Goal: Information Seeking & Learning: Check status

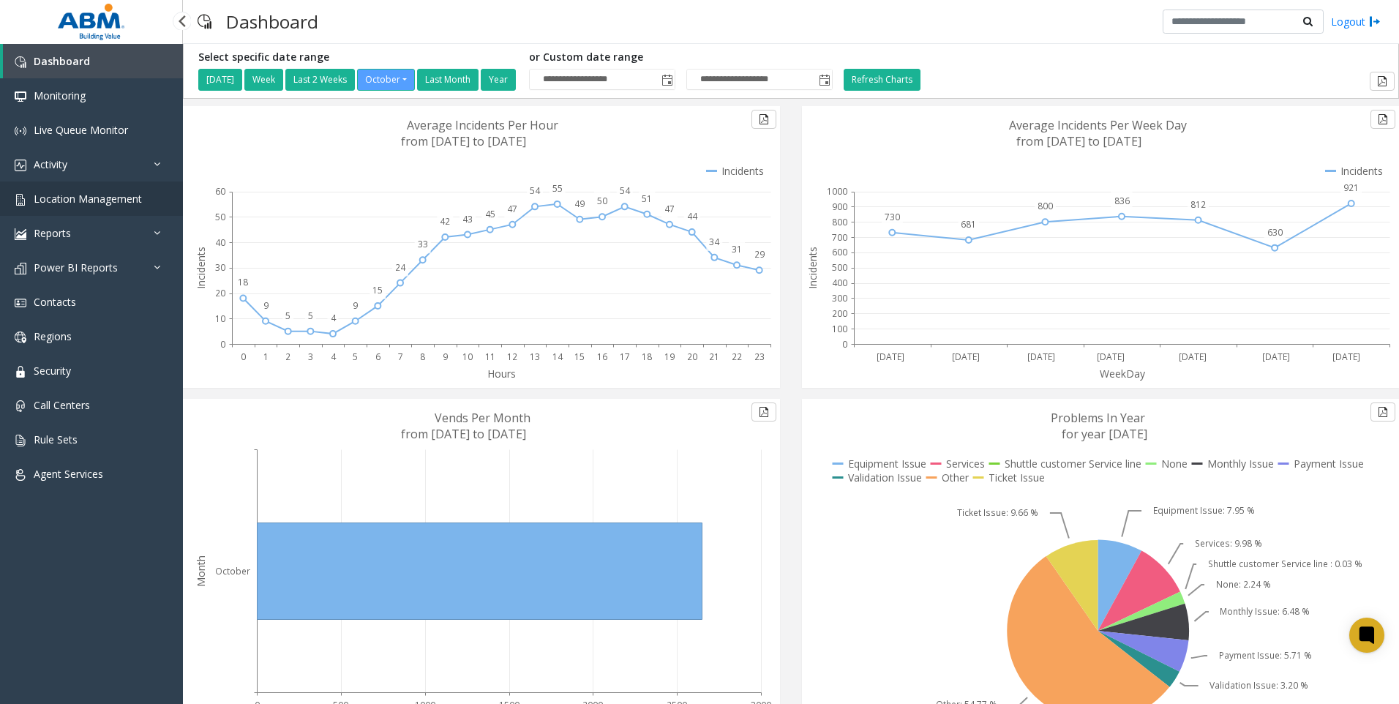
click at [96, 198] on span "Location Management" at bounding box center [88, 199] width 108 height 14
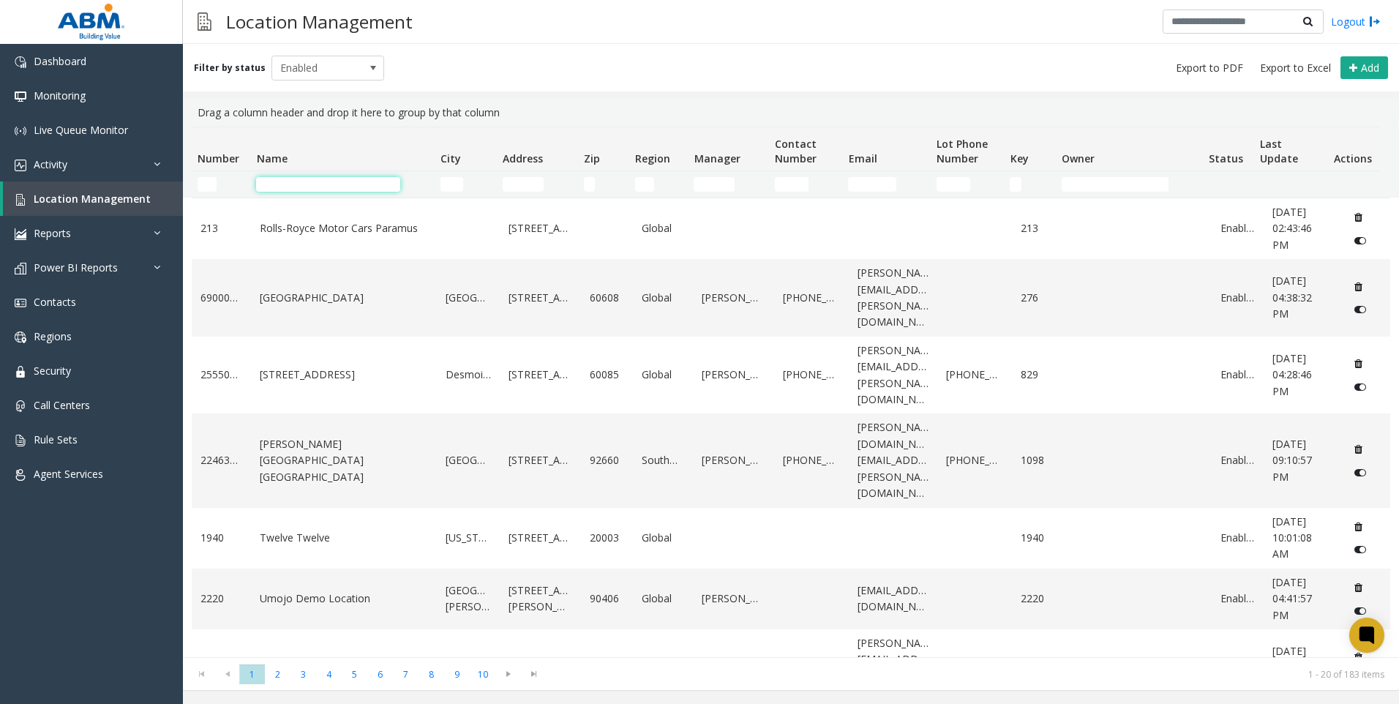
click at [309, 181] on input "Name Filter" at bounding box center [328, 184] width 144 height 15
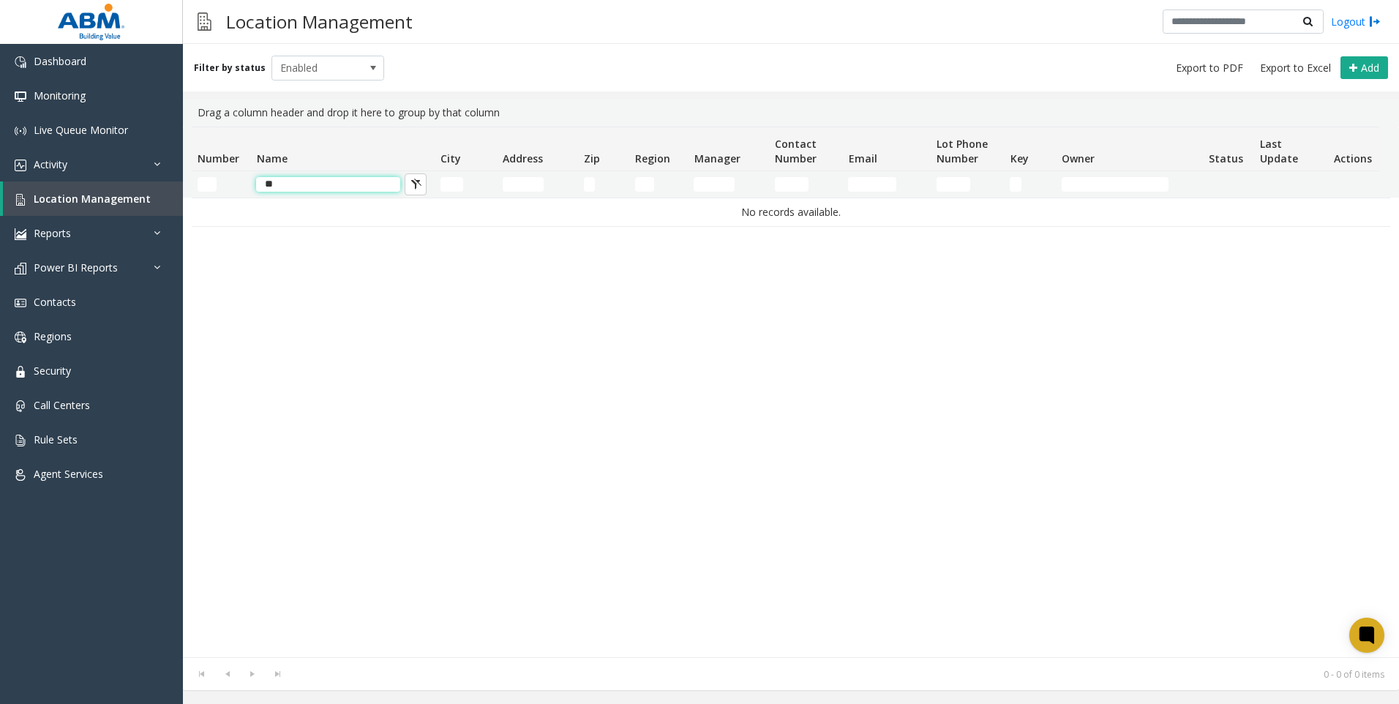
type input "*"
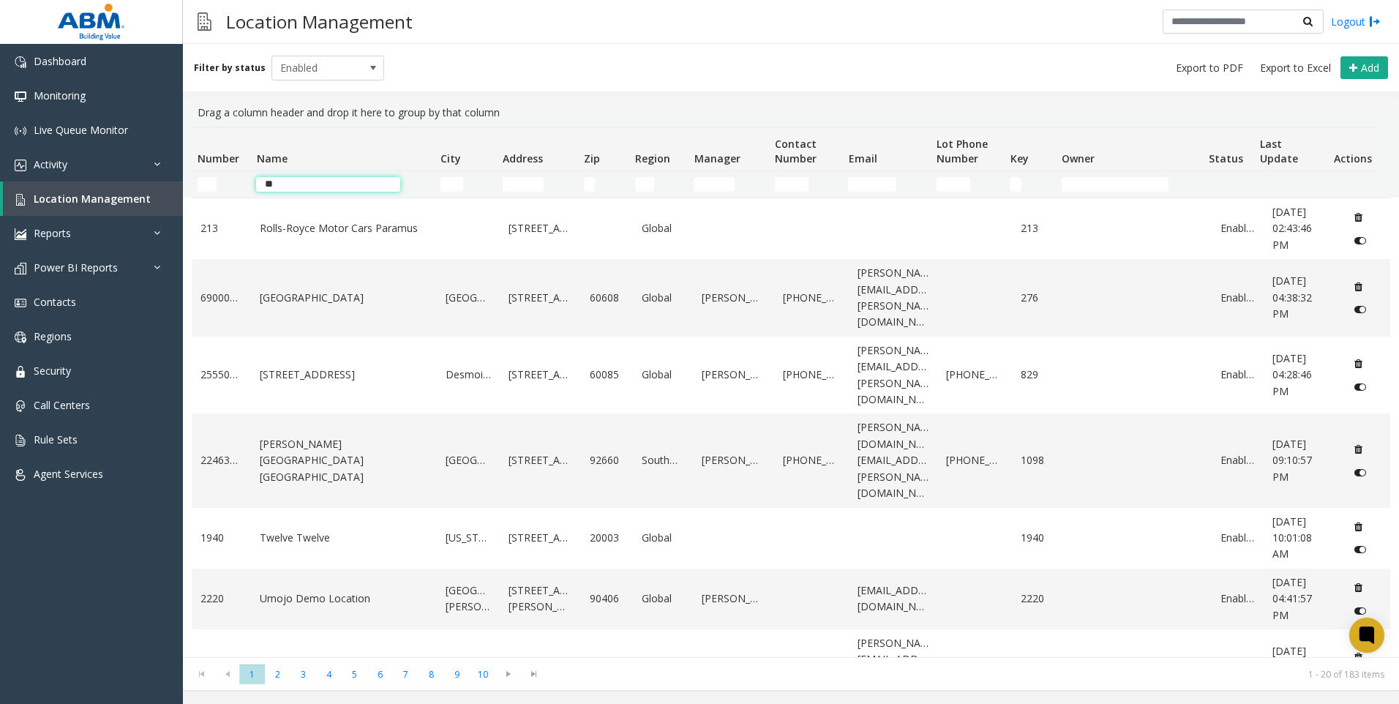
type input "*"
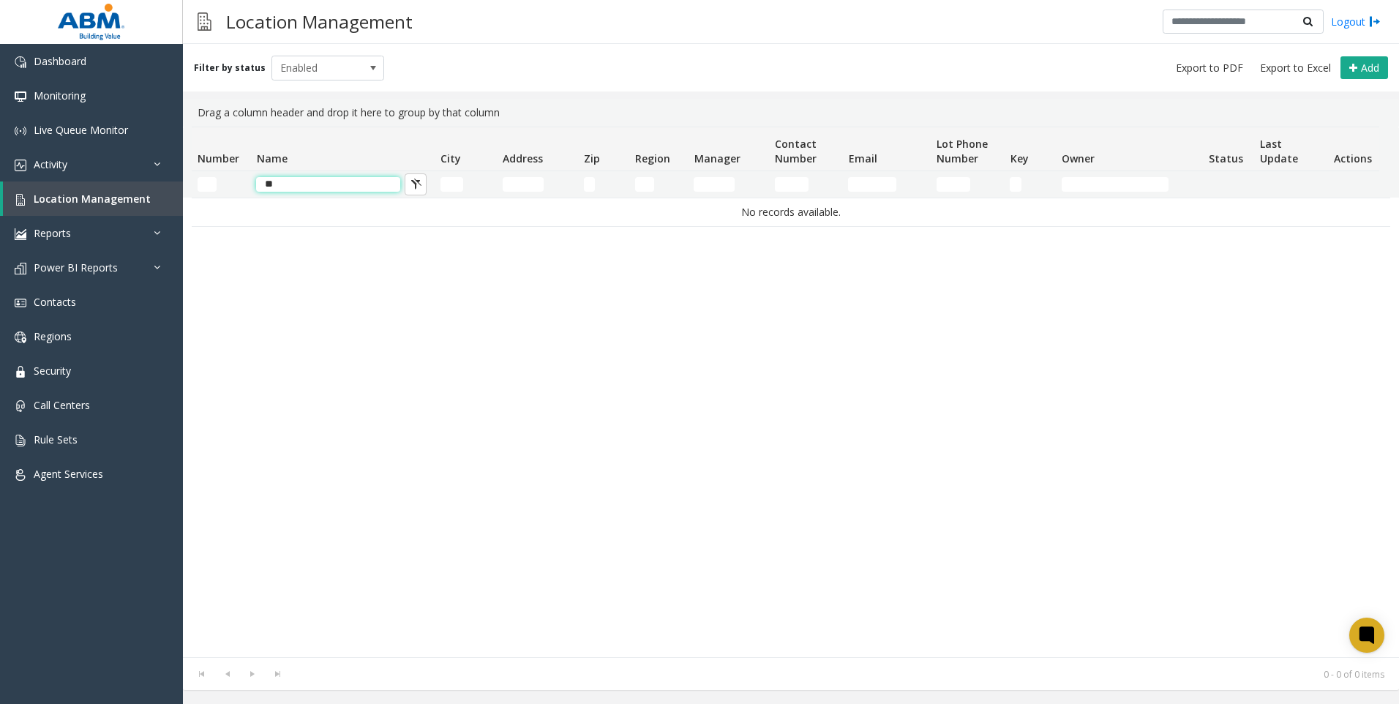
type input "*"
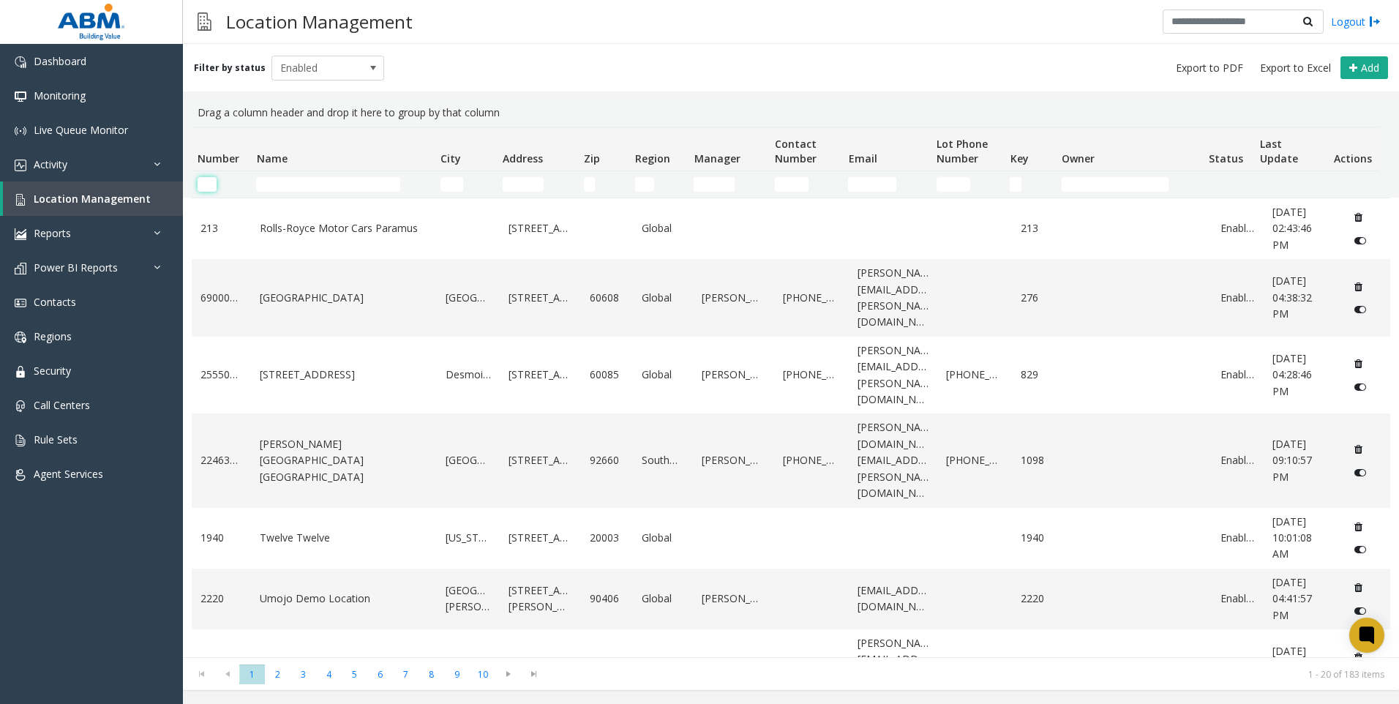
click at [206, 182] on input "Number Filter" at bounding box center [207, 184] width 19 height 15
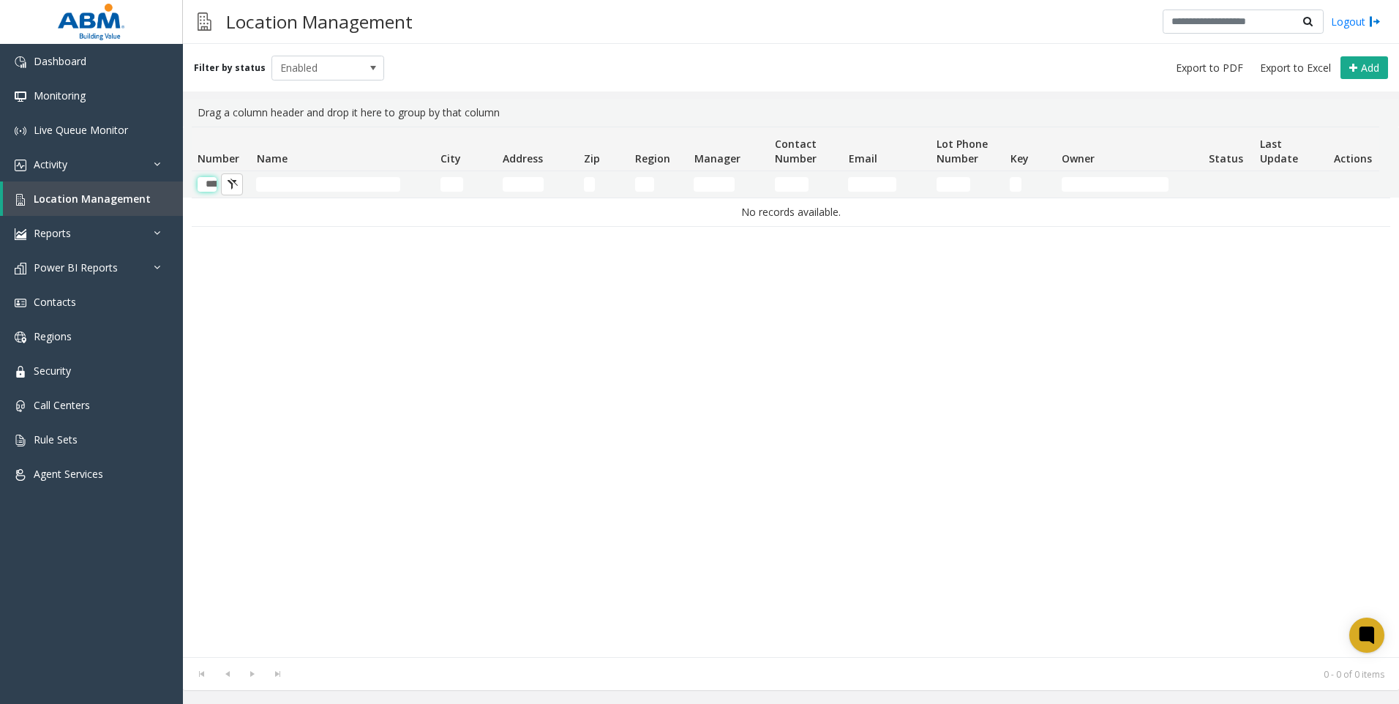
drag, startPoint x: 205, startPoint y: 177, endPoint x: 217, endPoint y: 179, distance: 12.6
click at [206, 177] on input "********" at bounding box center [207, 184] width 19 height 15
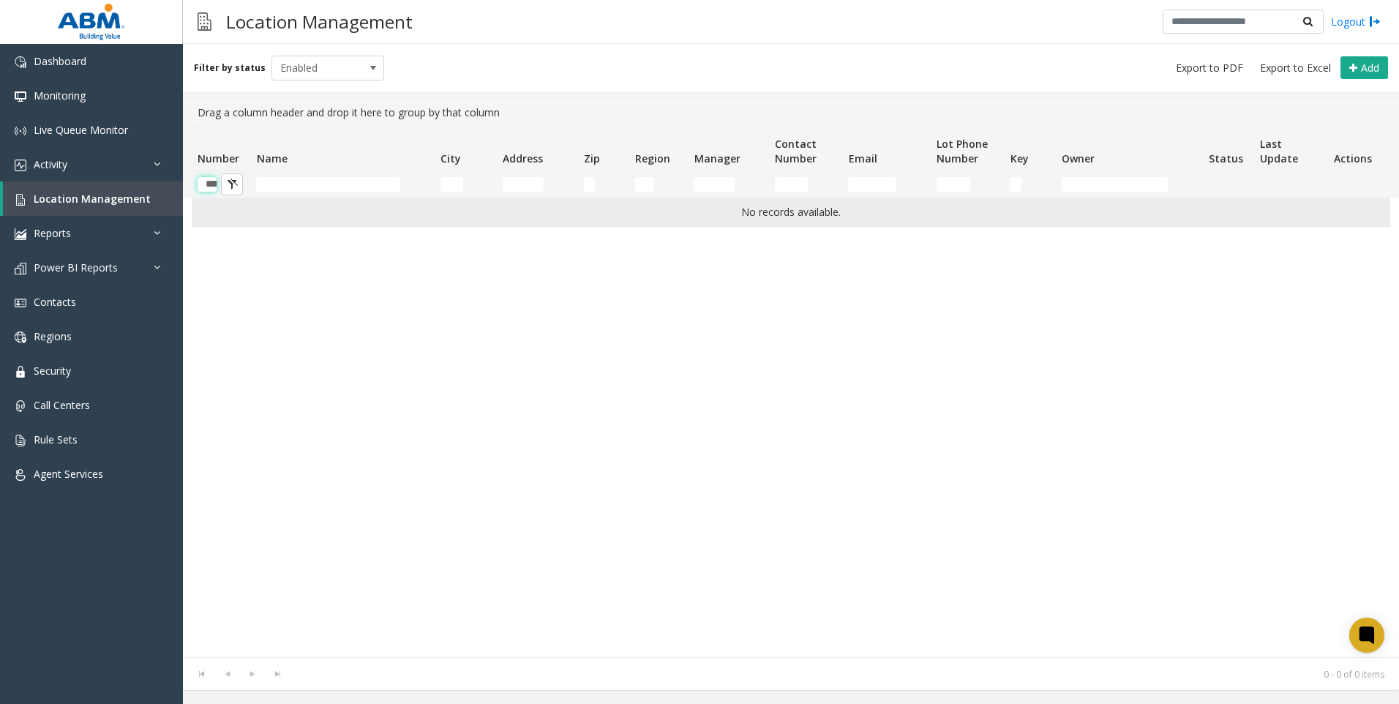
drag, startPoint x: 206, startPoint y: 187, endPoint x: 493, endPoint y: 226, distance: 290.2
click at [493, 226] on div "Number Name City Address Zip Region Manager Contact Number Email Lot Phone Numb…" at bounding box center [791, 392] width 1216 height 530
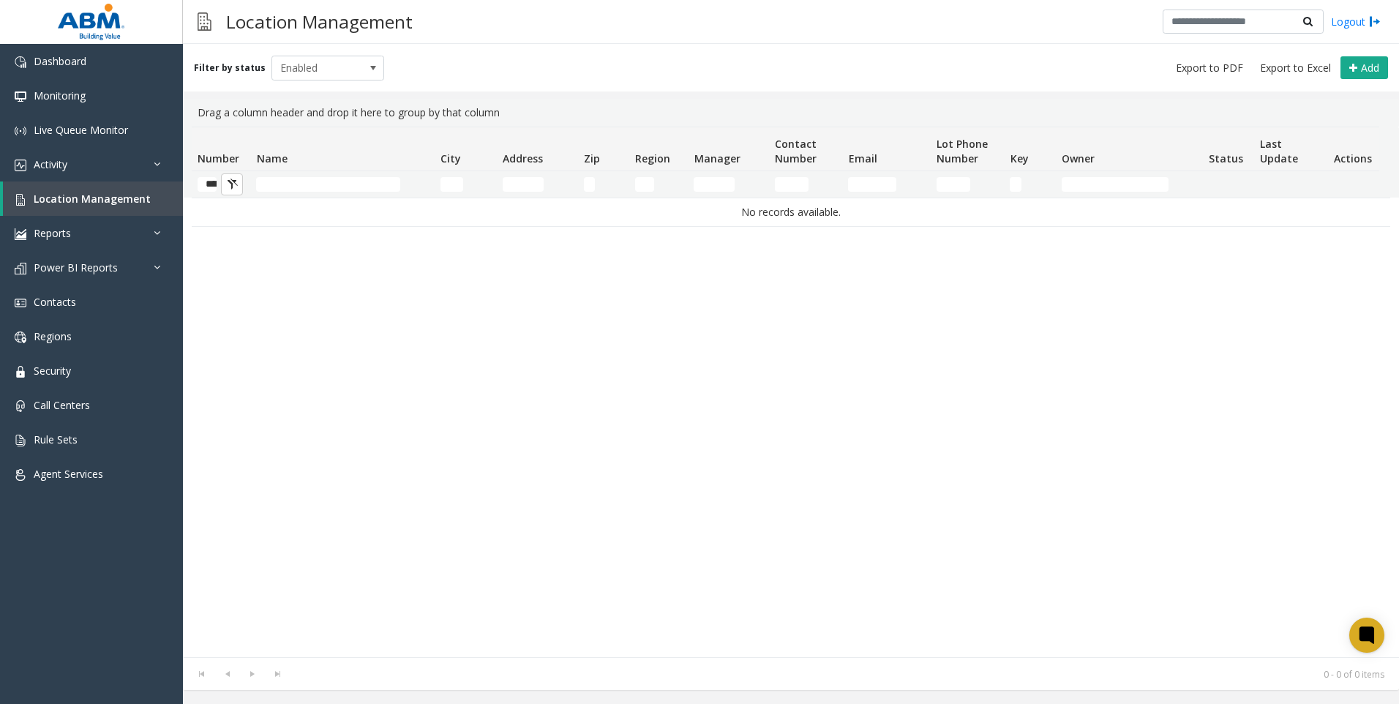
click at [452, 272] on div "No records available." at bounding box center [791, 427] width 1198 height 459
click at [67, 191] on link "Location Management" at bounding box center [93, 198] width 180 height 34
click at [288, 187] on input "Name Filter" at bounding box center [328, 184] width 144 height 15
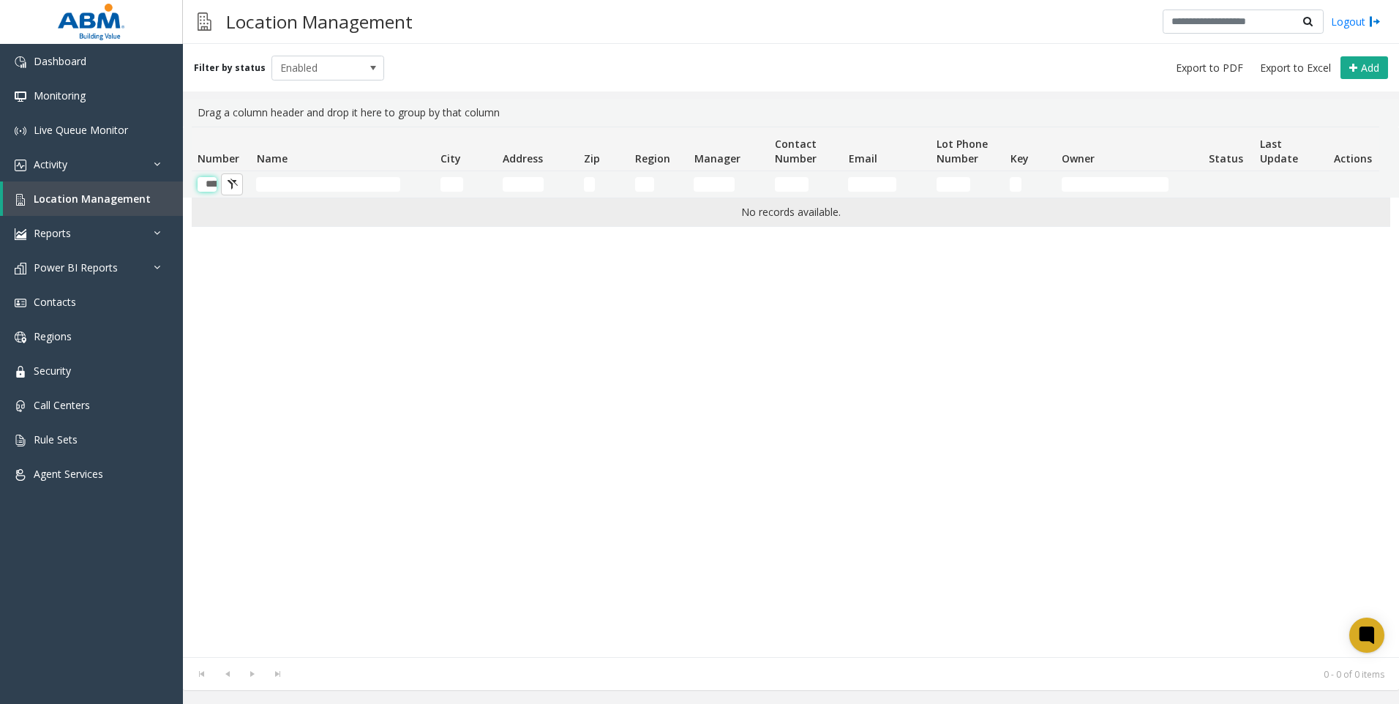
drag, startPoint x: 211, startPoint y: 187, endPoint x: 446, endPoint y: 216, distance: 236.6
click at [446, 215] on div "Number Name City Address Zip Region Manager Contact Number Email Lot Phone Numb…" at bounding box center [791, 392] width 1216 height 530
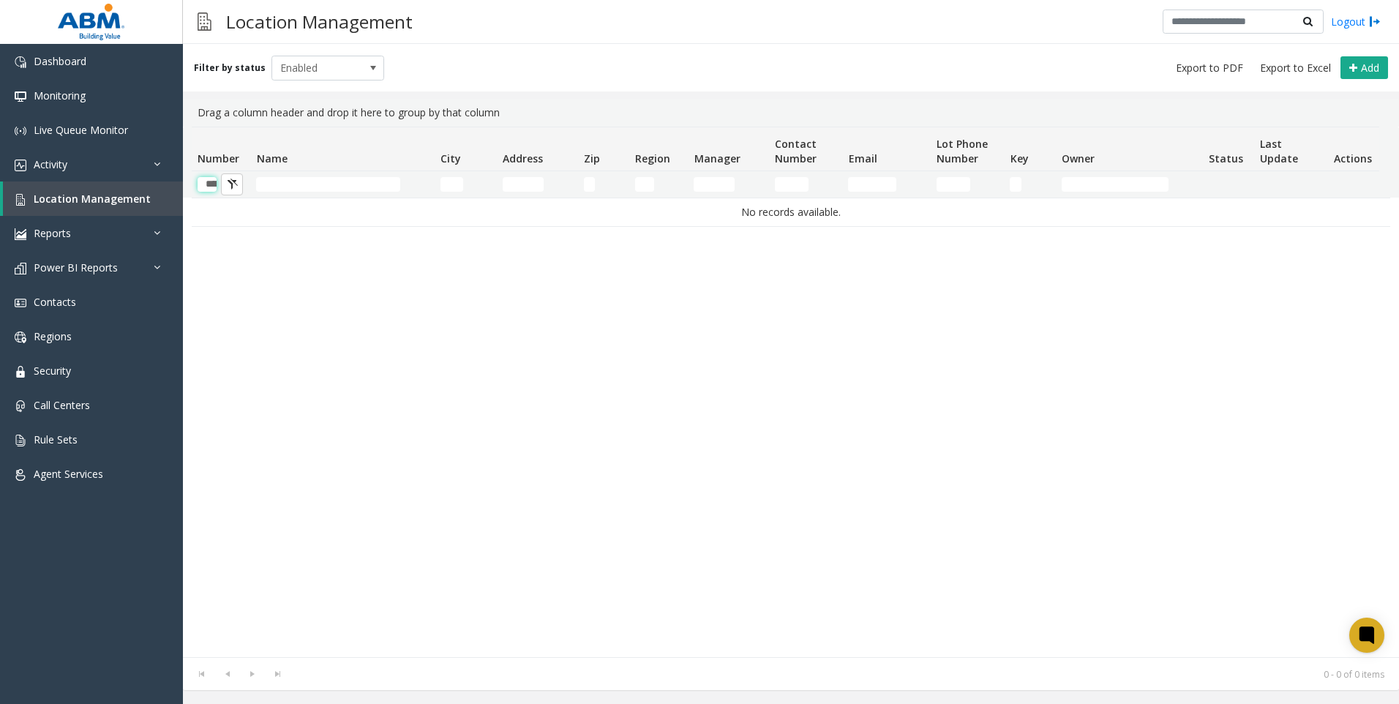
type input "*"
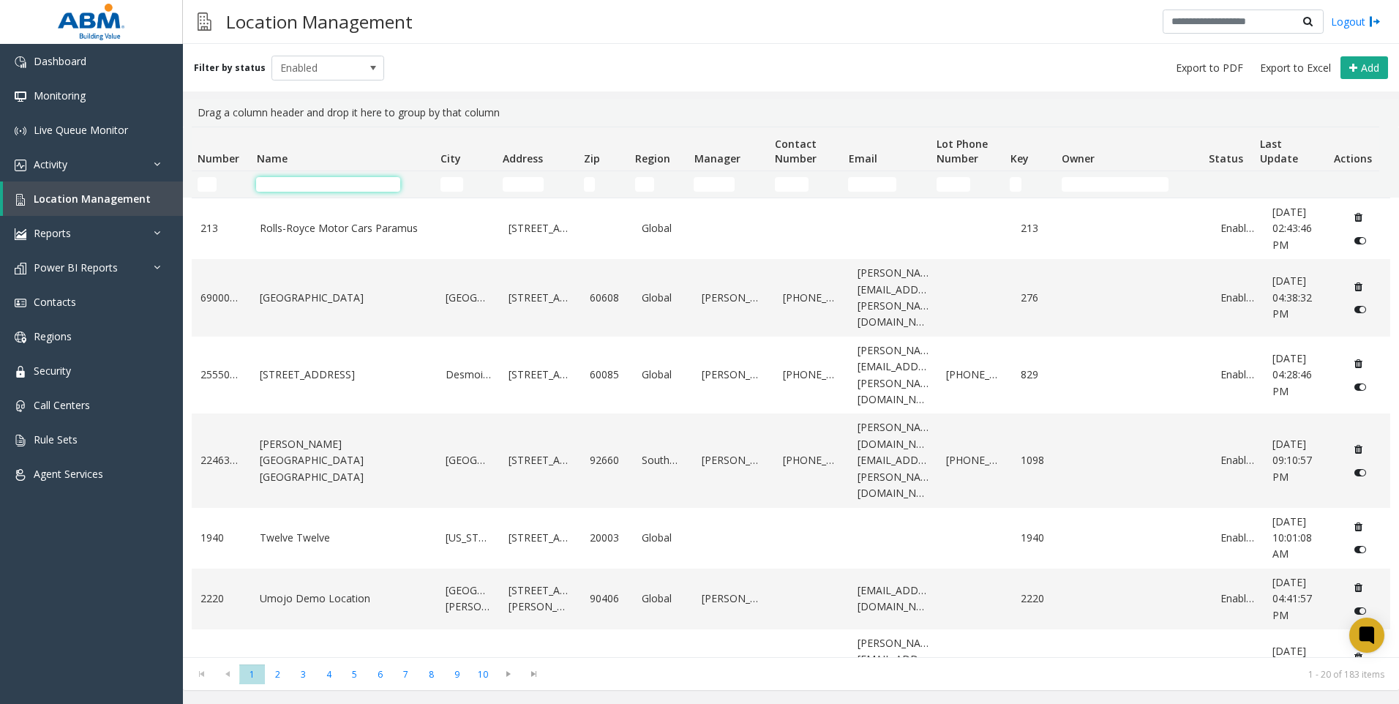
click at [304, 184] on input "Name Filter" at bounding box center [328, 184] width 144 height 15
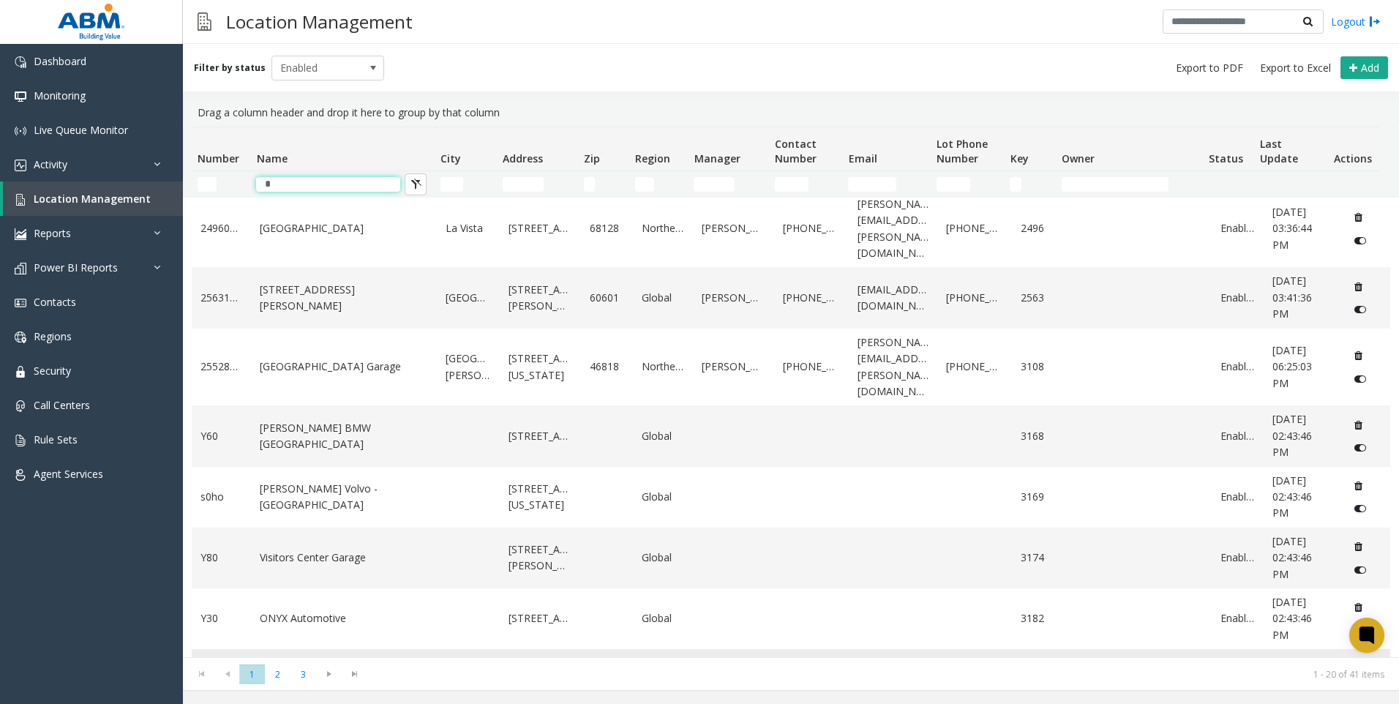
scroll to position [219, 0]
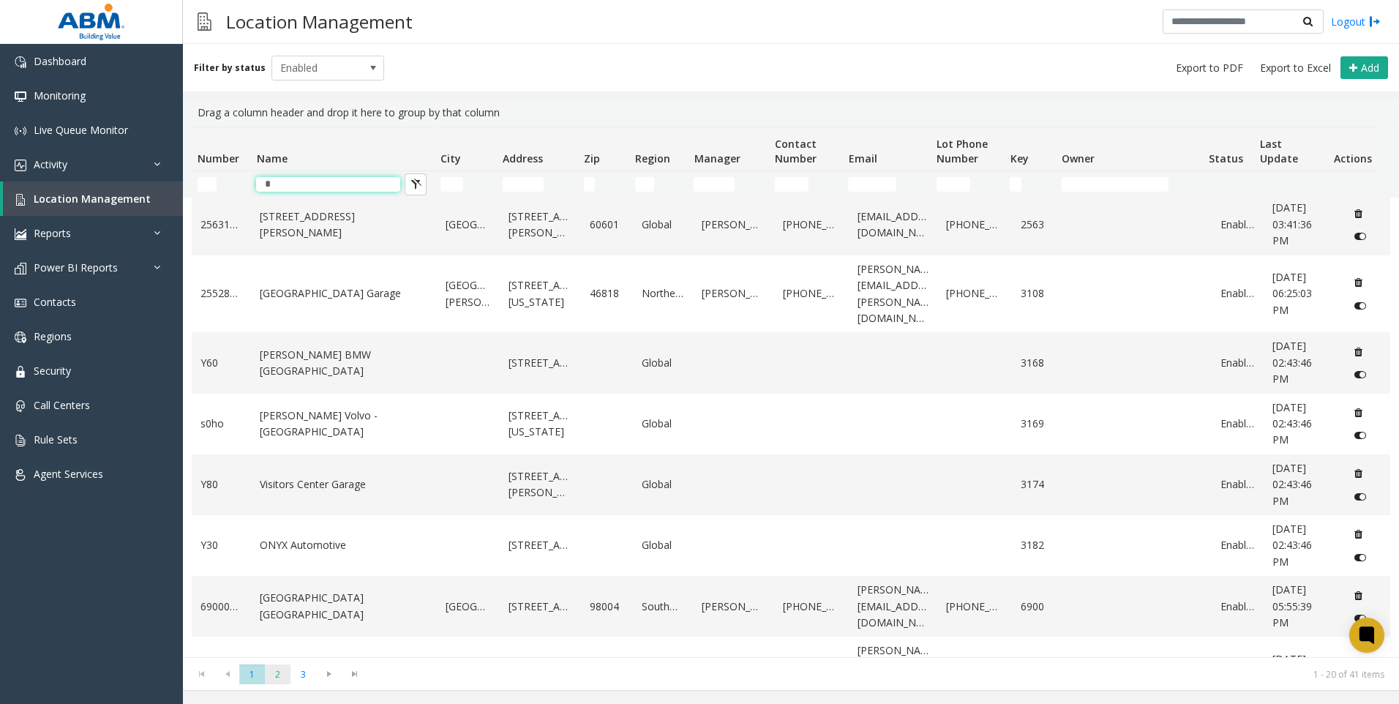
type input "*"
click at [282, 683] on span "2" at bounding box center [278, 674] width 26 height 20
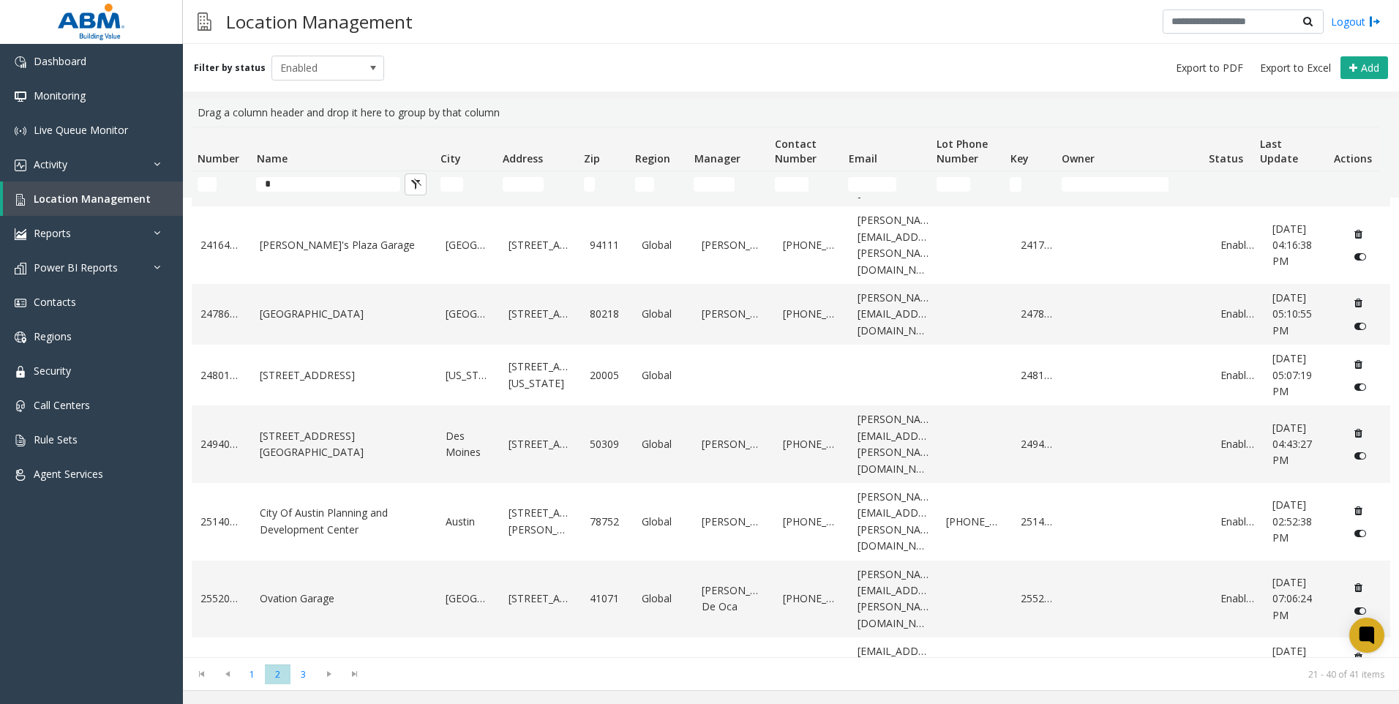
scroll to position [776, 0]
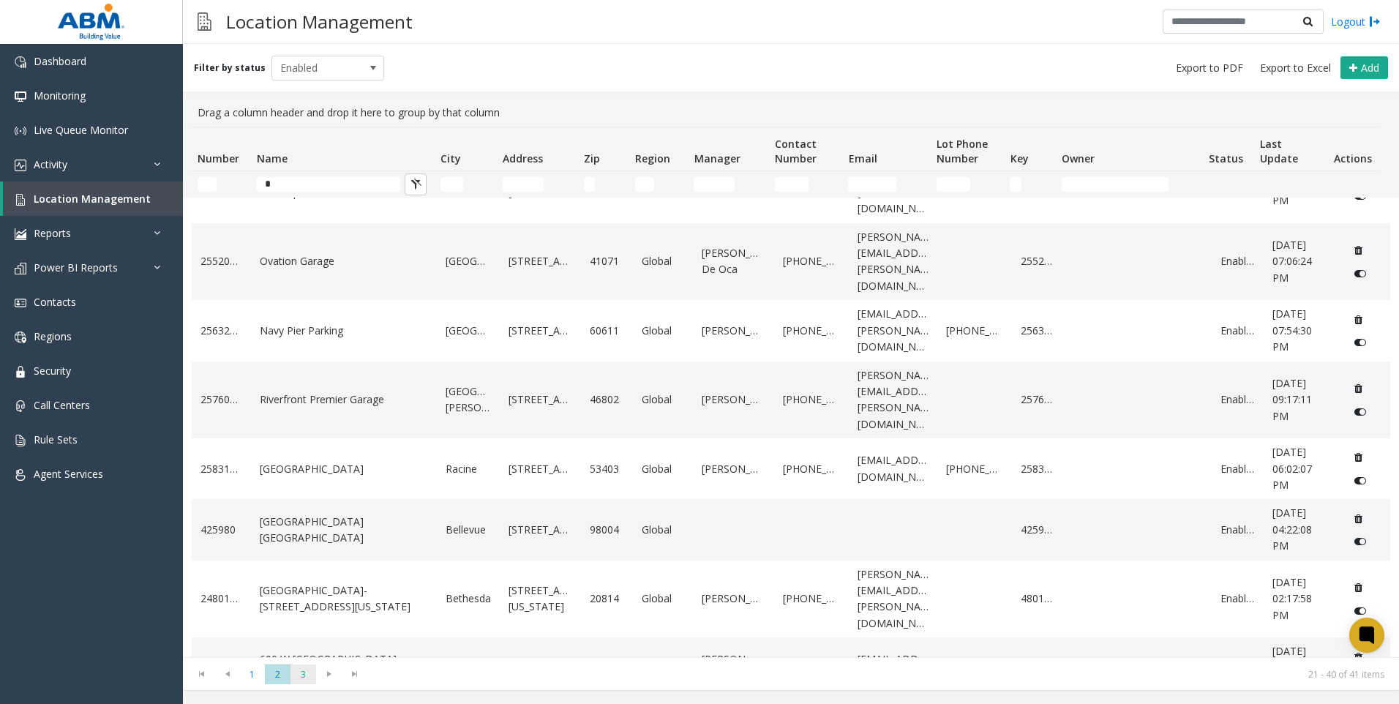
click at [309, 673] on span "3" at bounding box center [303, 674] width 26 height 20
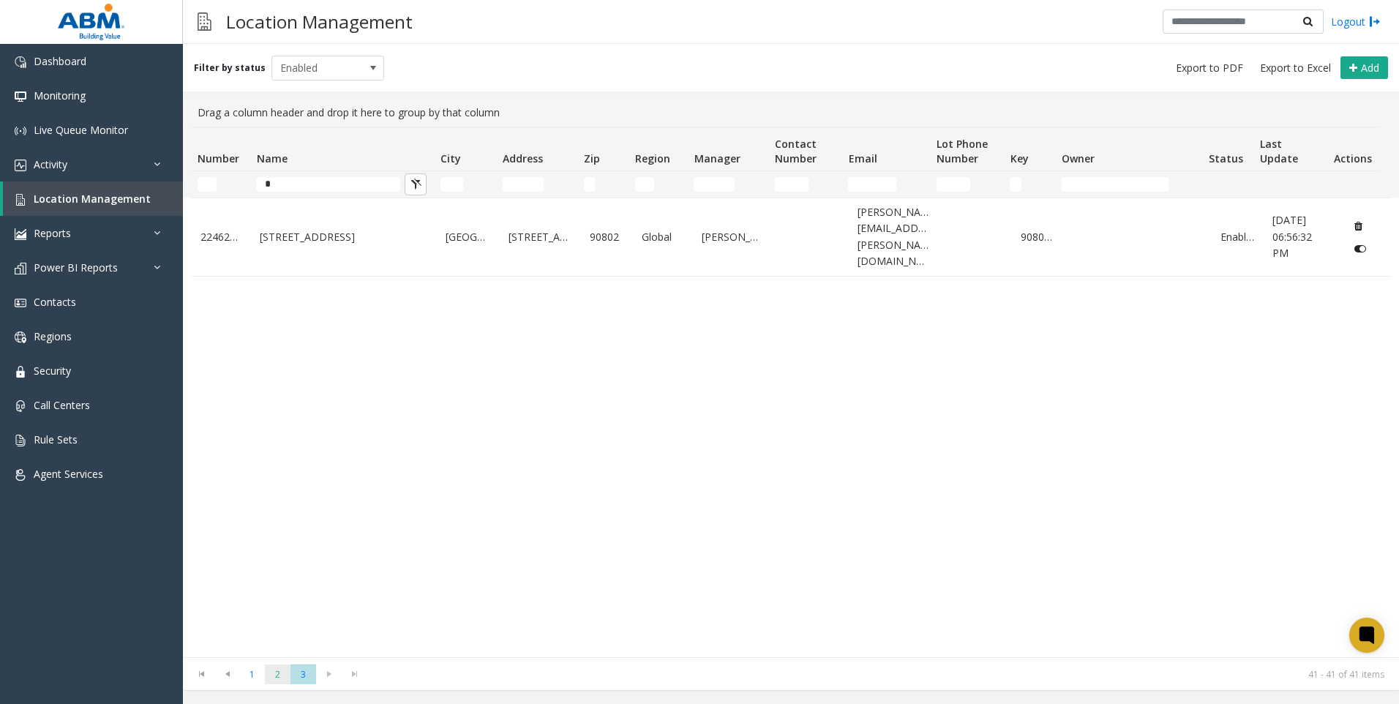
click at [275, 678] on span "2" at bounding box center [278, 674] width 26 height 20
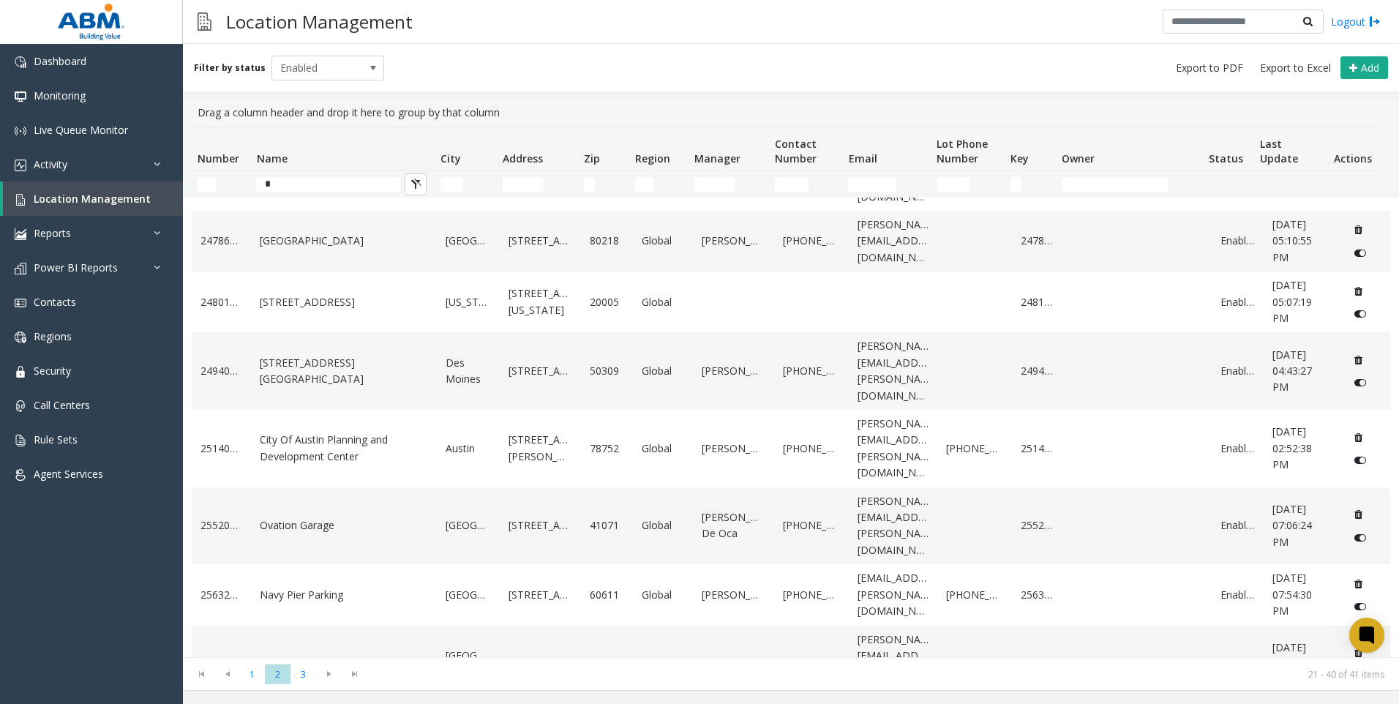
scroll to position [776, 0]
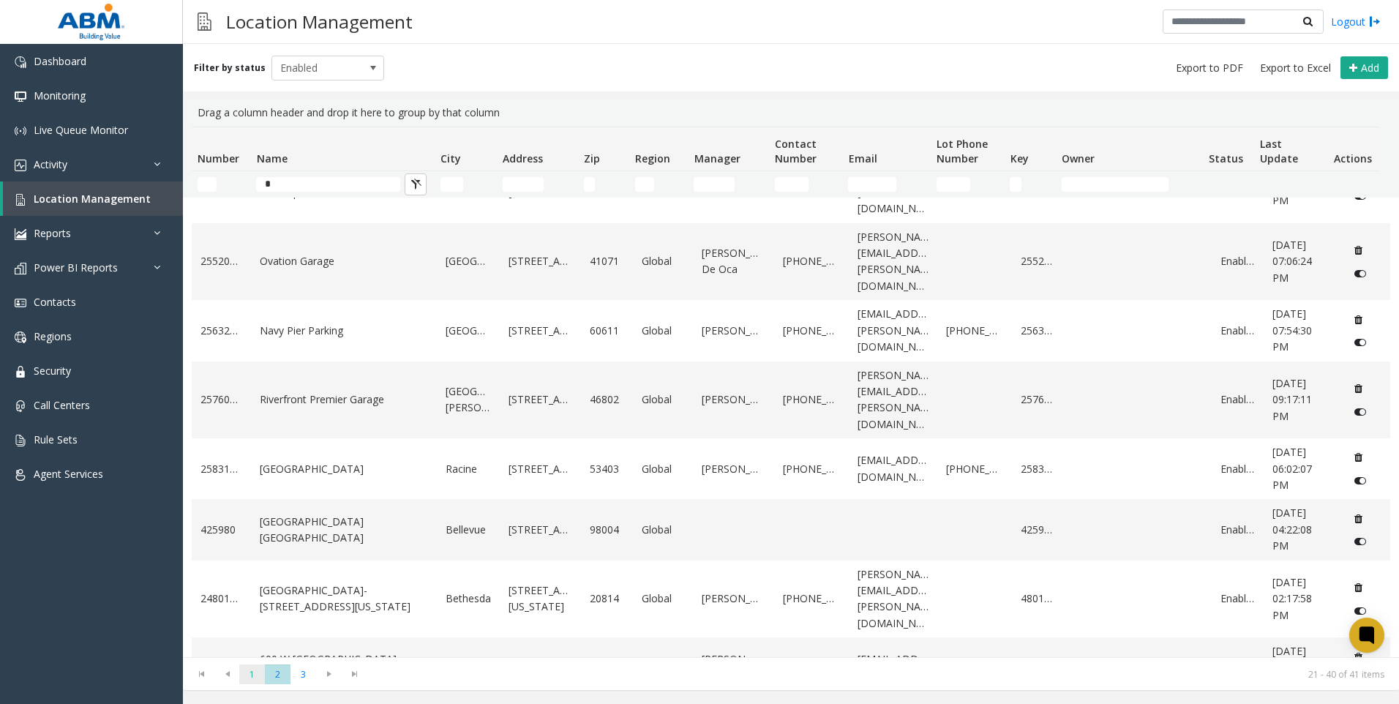
click at [256, 673] on span "1" at bounding box center [252, 674] width 26 height 20
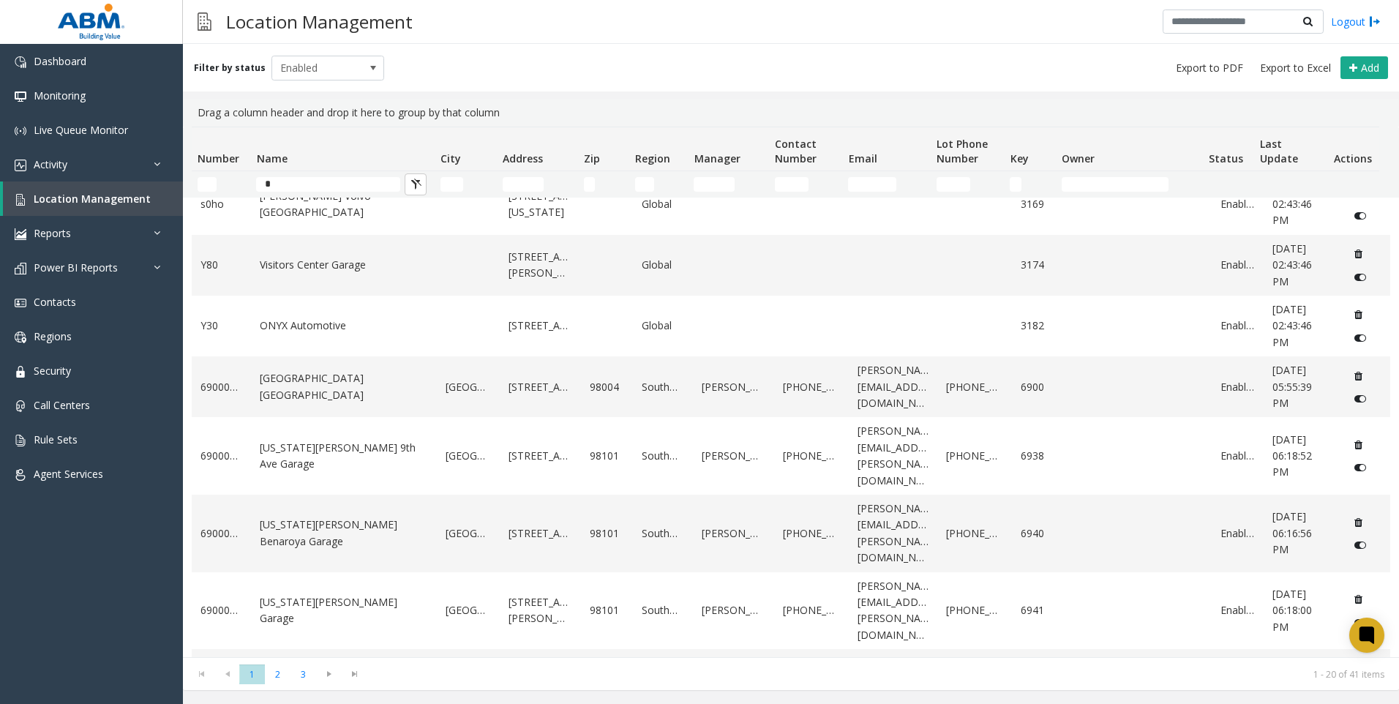
scroll to position [512, 0]
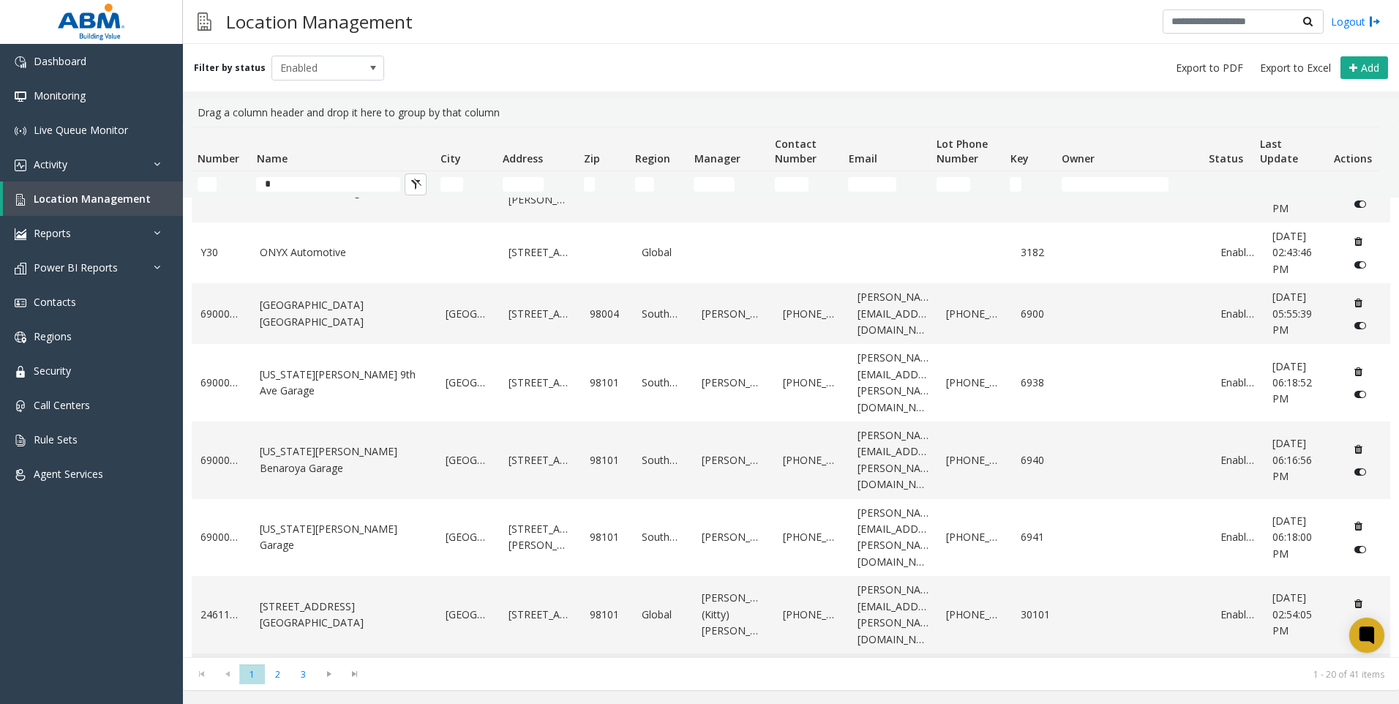
click at [318, 684] on link "V-1 Lot" at bounding box center [344, 692] width 168 height 16
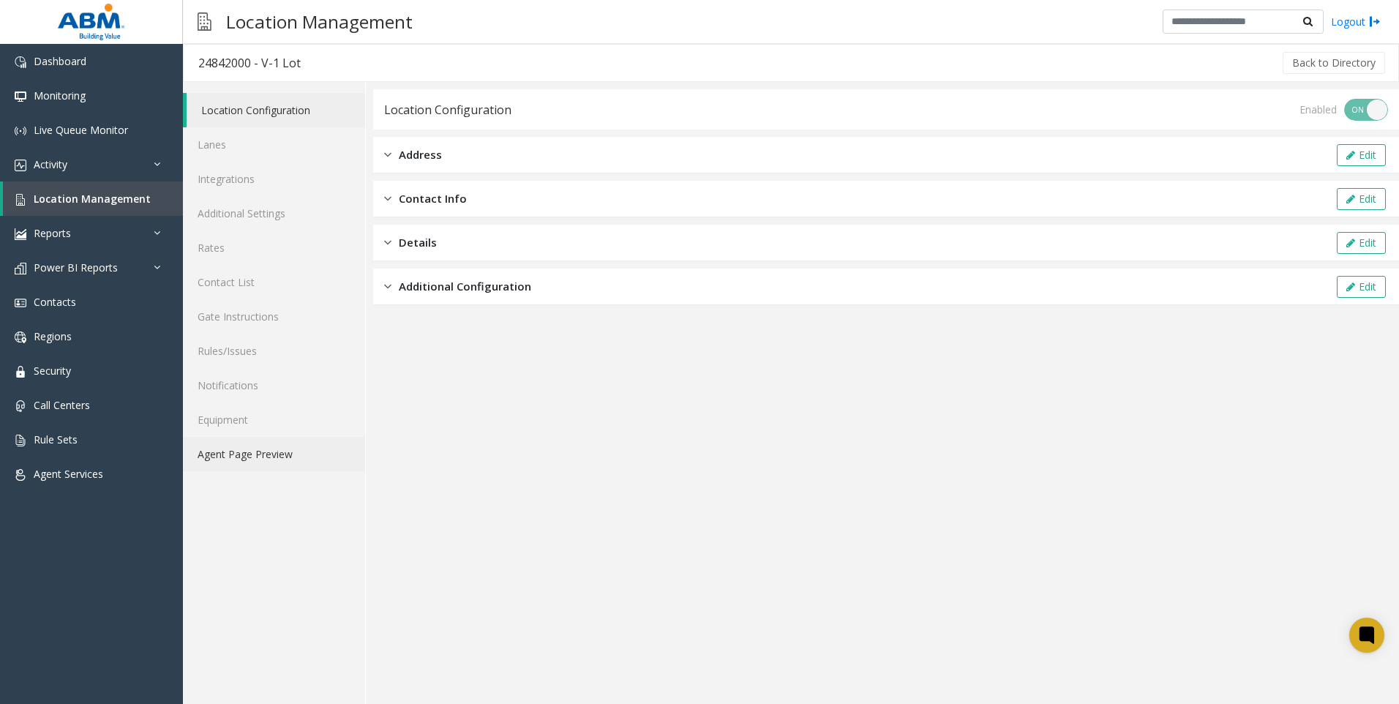
click at [225, 448] on link "Agent Page Preview" at bounding box center [274, 454] width 182 height 34
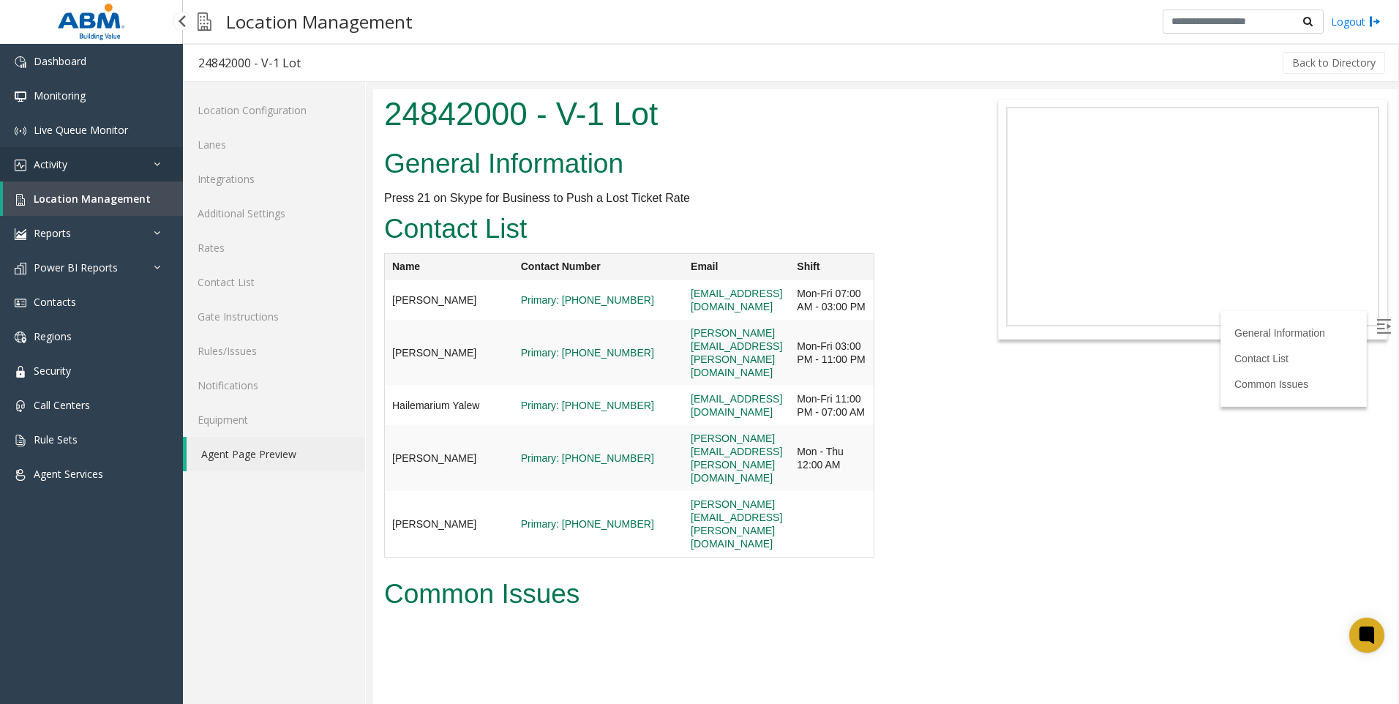
click at [87, 163] on link "Activity" at bounding box center [91, 164] width 183 height 34
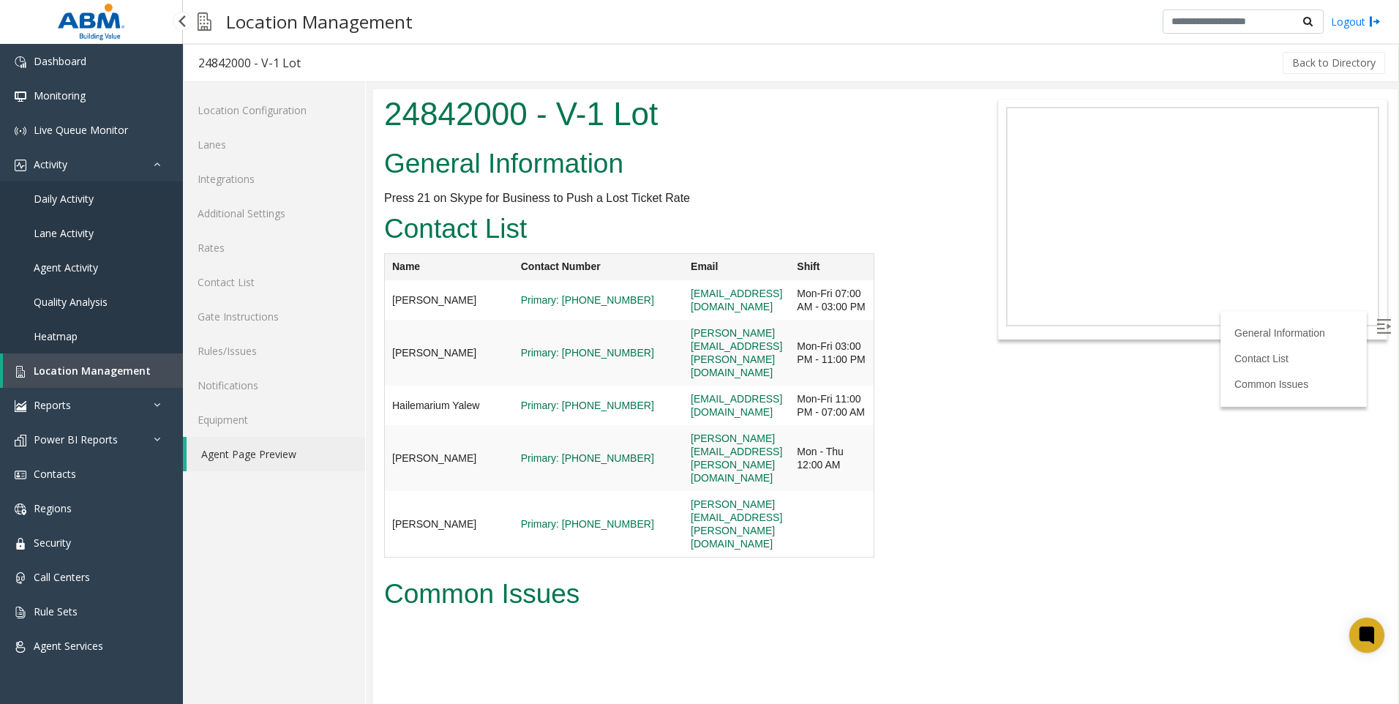
click at [91, 189] on link "Daily Activity" at bounding box center [91, 198] width 183 height 34
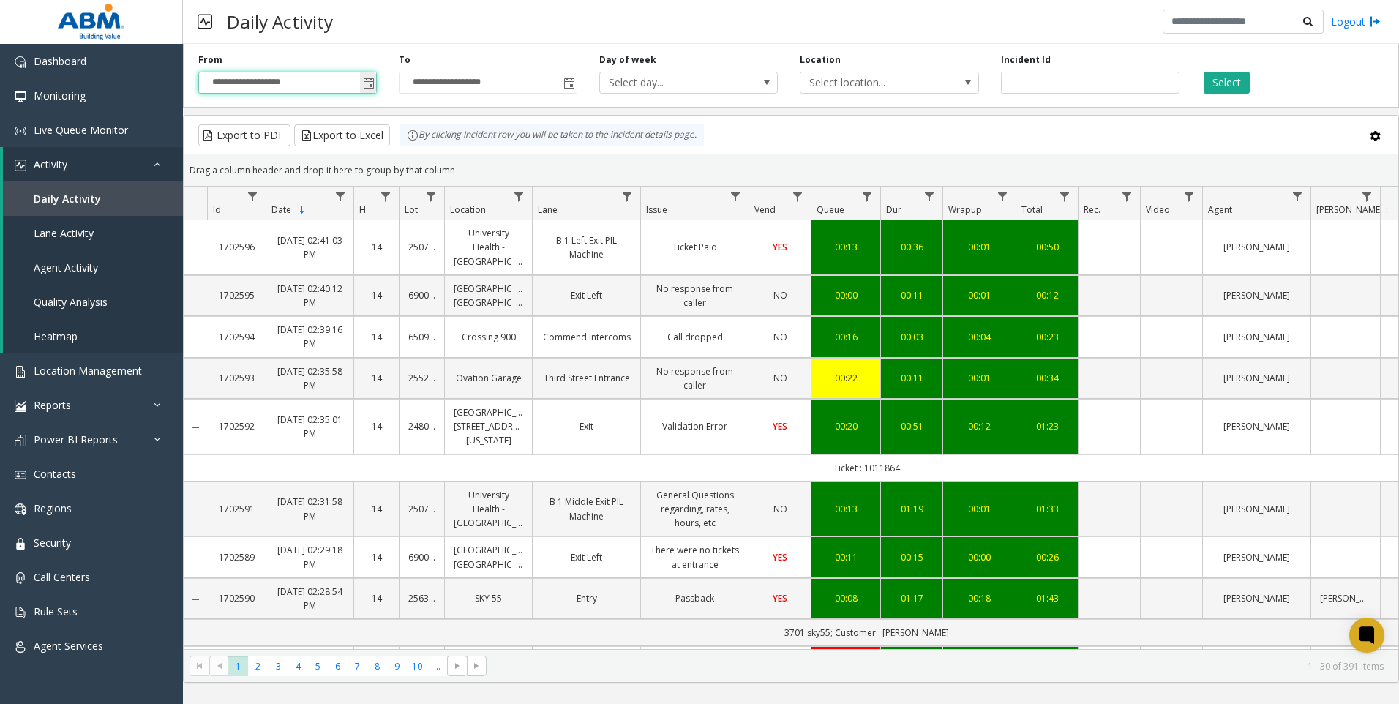
click at [270, 89] on input "**********" at bounding box center [287, 82] width 177 height 20
click at [868, 74] on span "Select location..." at bounding box center [871, 82] width 142 height 20
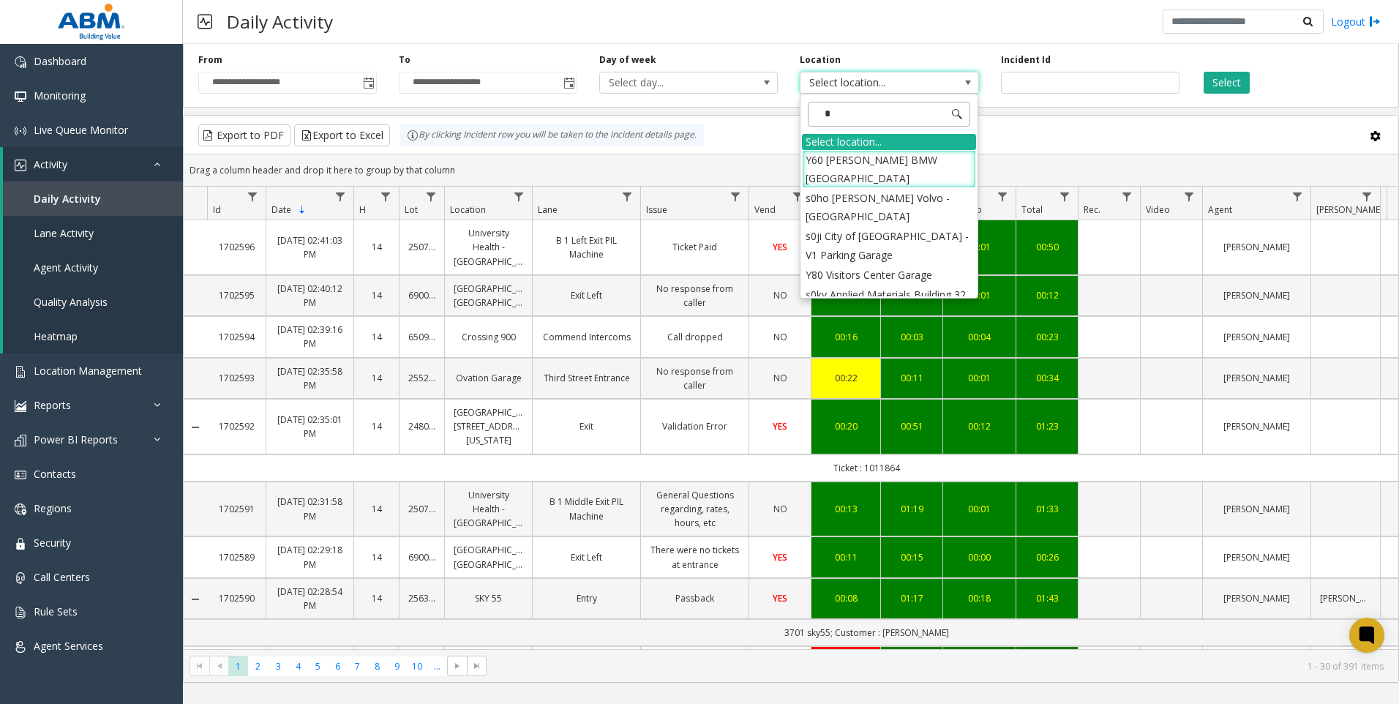
type input "**"
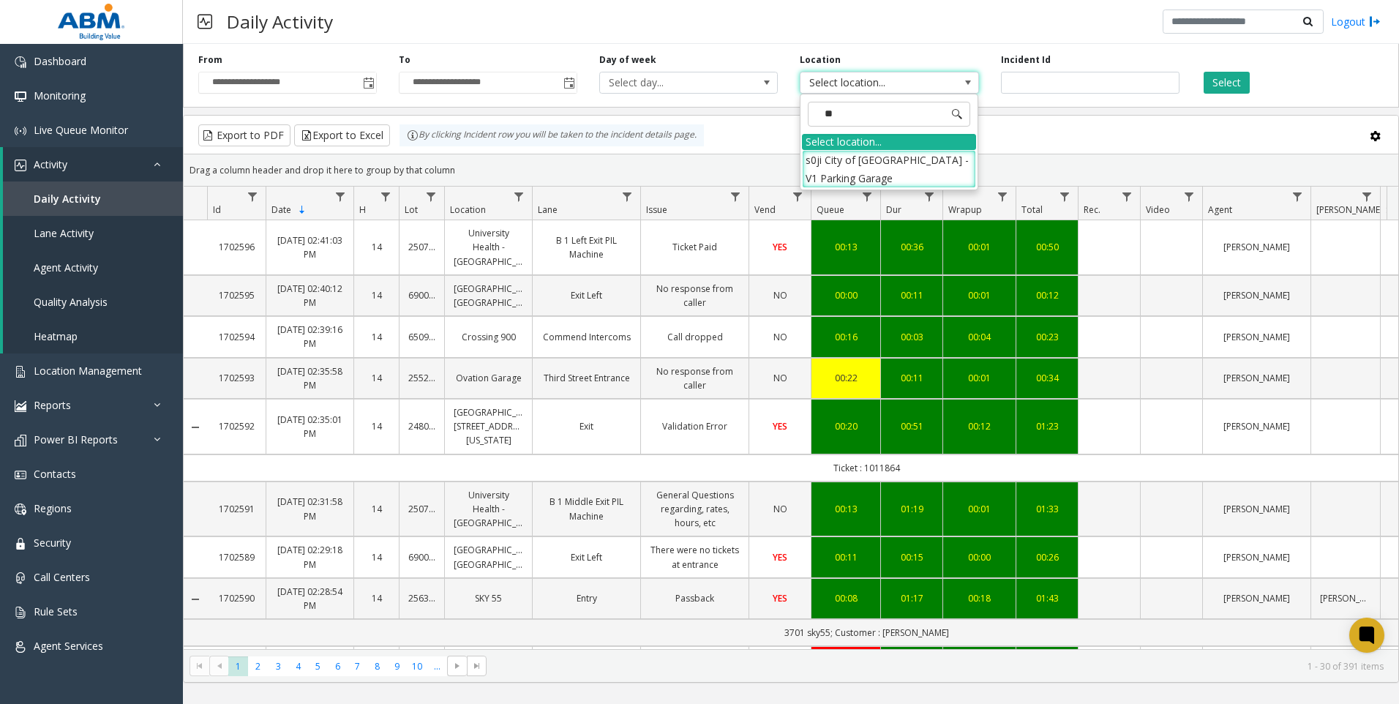
click at [879, 168] on li "s0ji City of [GEOGRAPHIC_DATA] - V1 Parking Garage" at bounding box center [889, 169] width 174 height 38
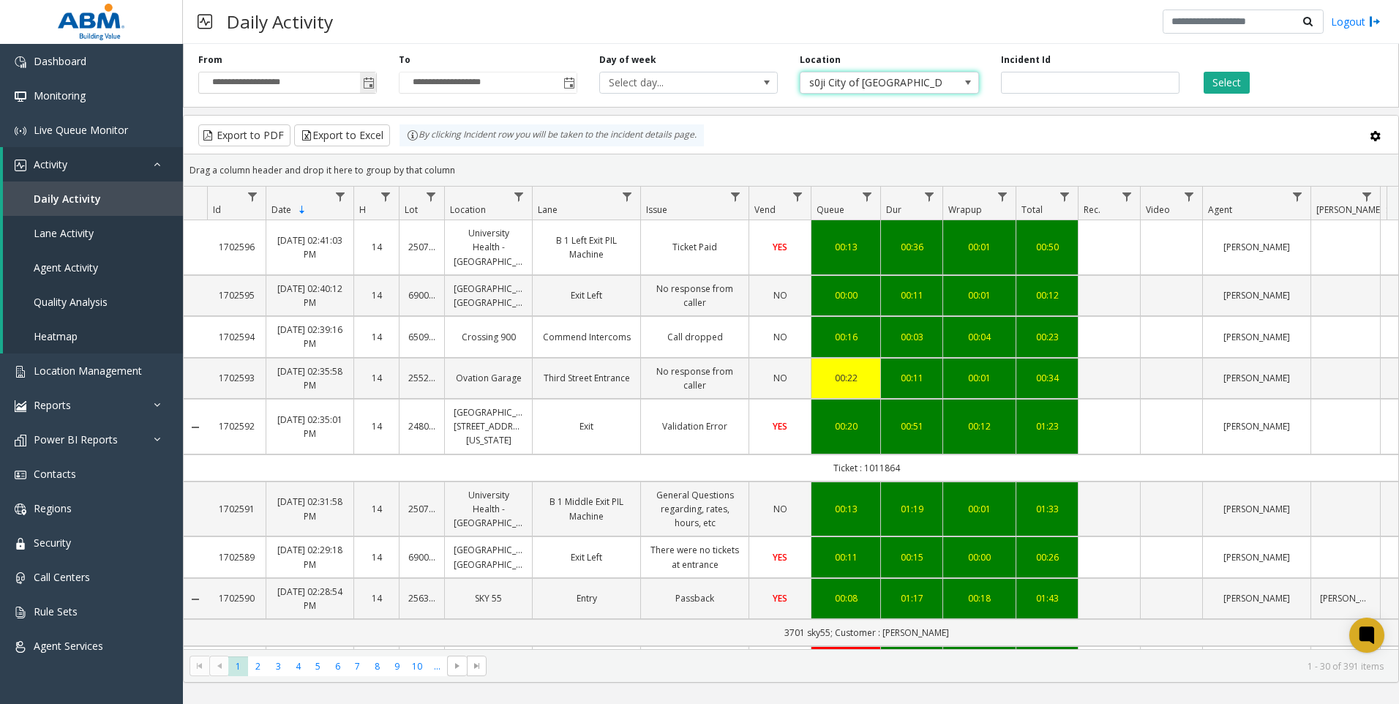
click at [364, 80] on span "Toggle popup" at bounding box center [369, 84] width 12 height 12
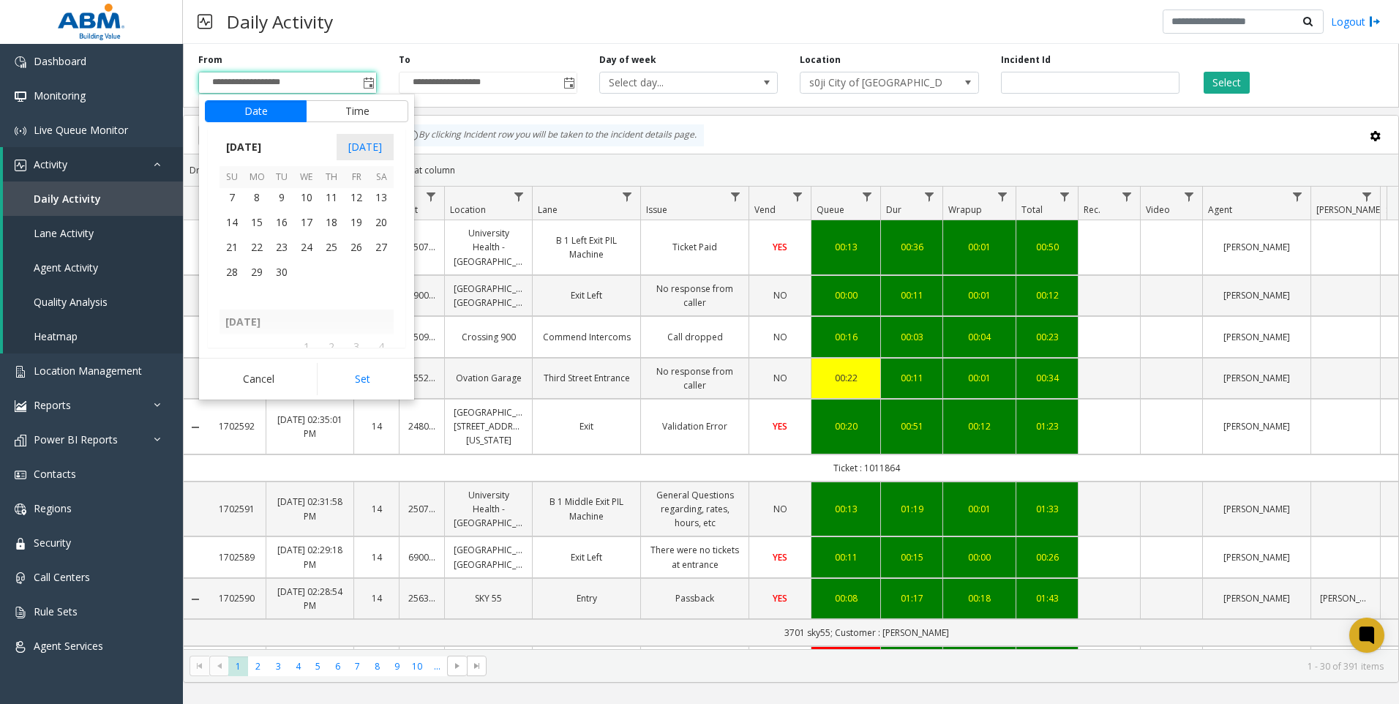
scroll to position [262399, 0]
click at [355, 220] on span "1" at bounding box center [356, 218] width 25 height 25
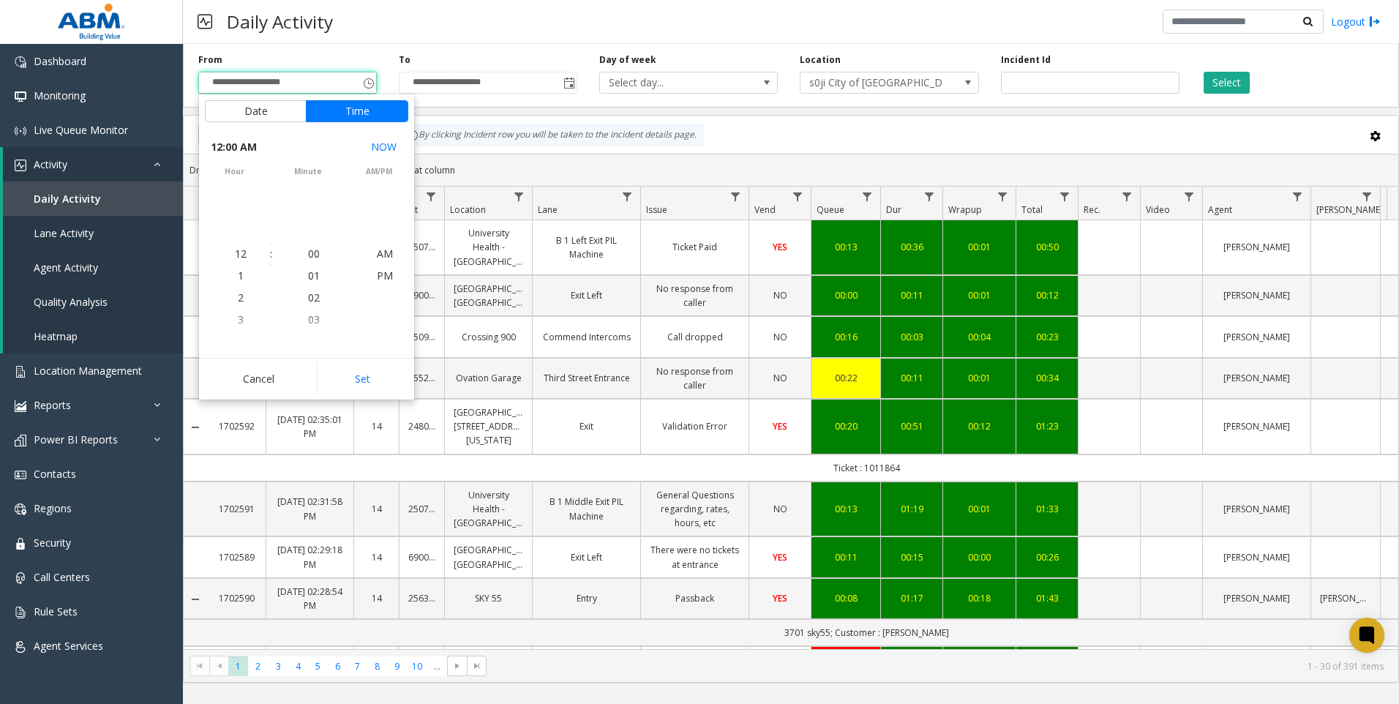
scroll to position [262417, 0]
drag, startPoint x: 362, startPoint y: 378, endPoint x: 453, endPoint y: 316, distance: 109.6
click at [368, 372] on button "Set" at bounding box center [363, 379] width 92 height 32
type input "**********"
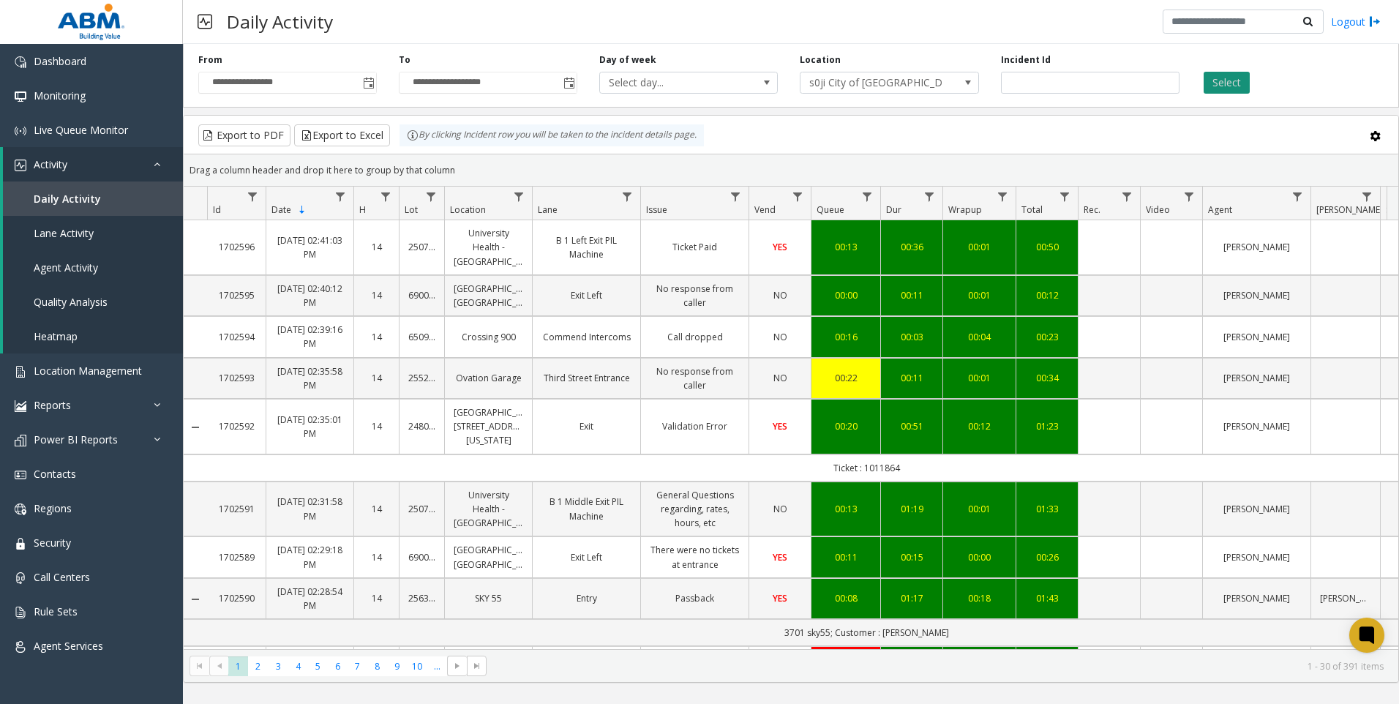
click at [1219, 87] on button "Select" at bounding box center [1227, 83] width 46 height 22
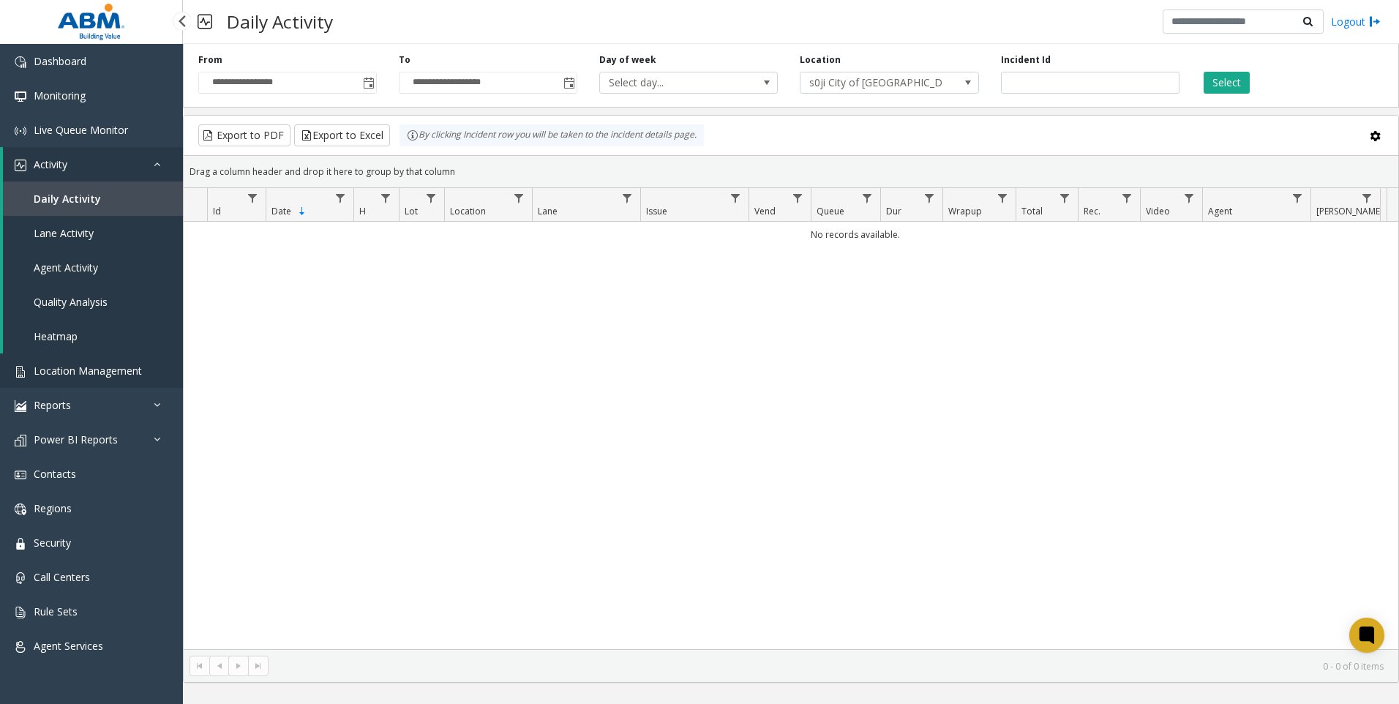
click at [103, 375] on span "Location Management" at bounding box center [88, 371] width 108 height 14
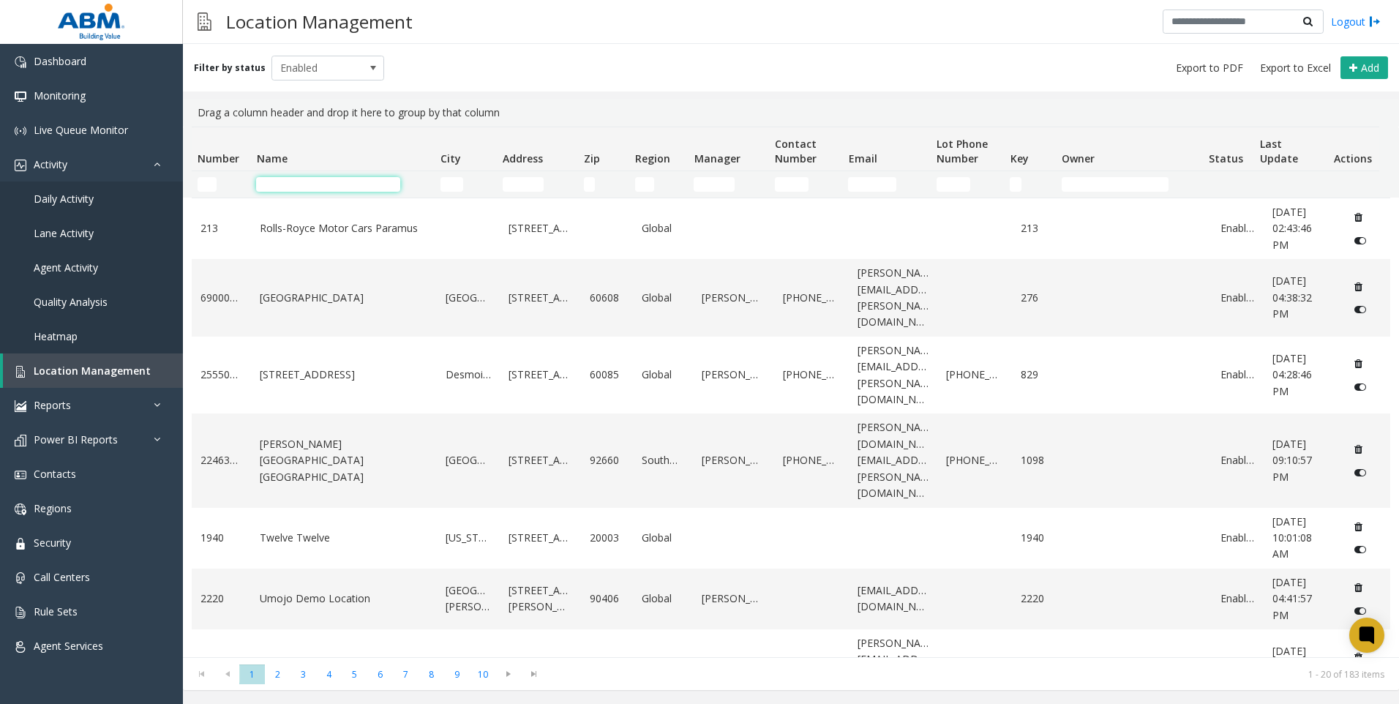
click at [319, 189] on input "Name Filter" at bounding box center [328, 184] width 144 height 15
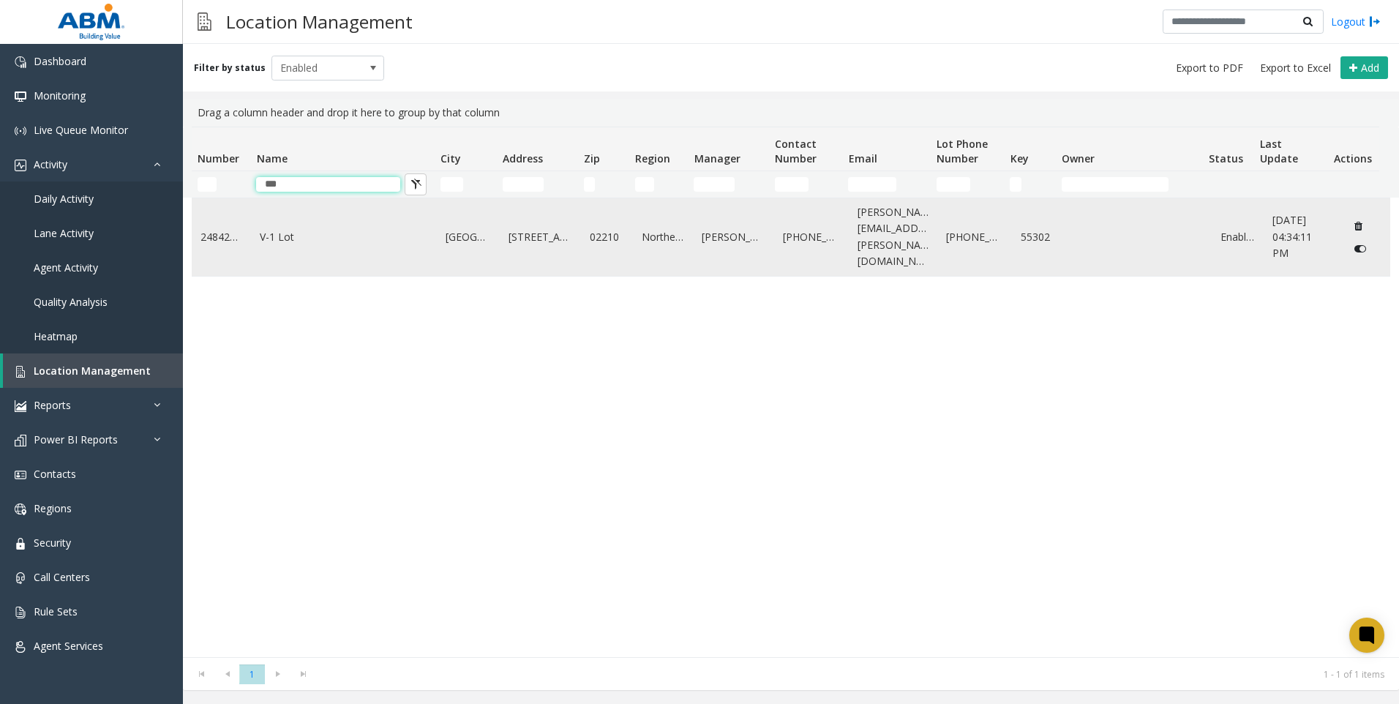
type input "***"
click at [366, 244] on td "V-1 Lot" at bounding box center [344, 237] width 186 height 78
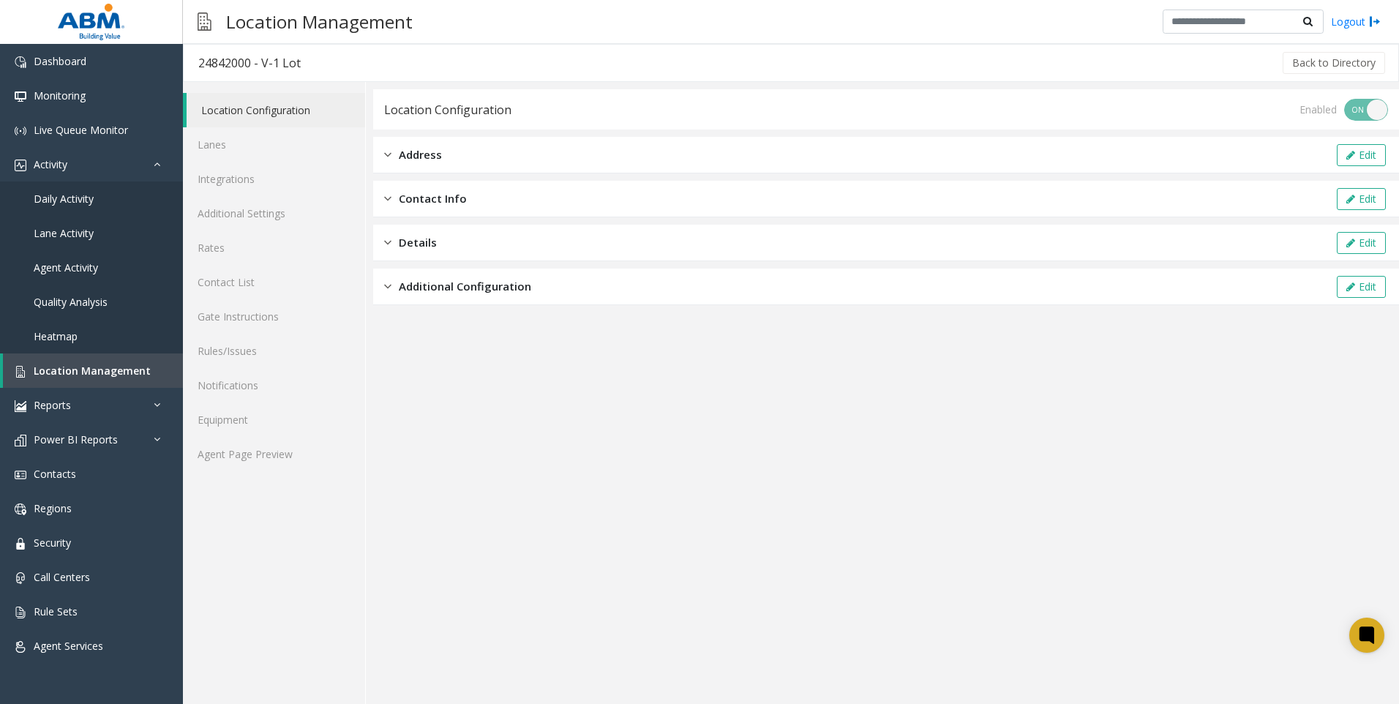
click at [1370, 114] on div "Enabled ON OFF" at bounding box center [1343, 110] width 89 height 22
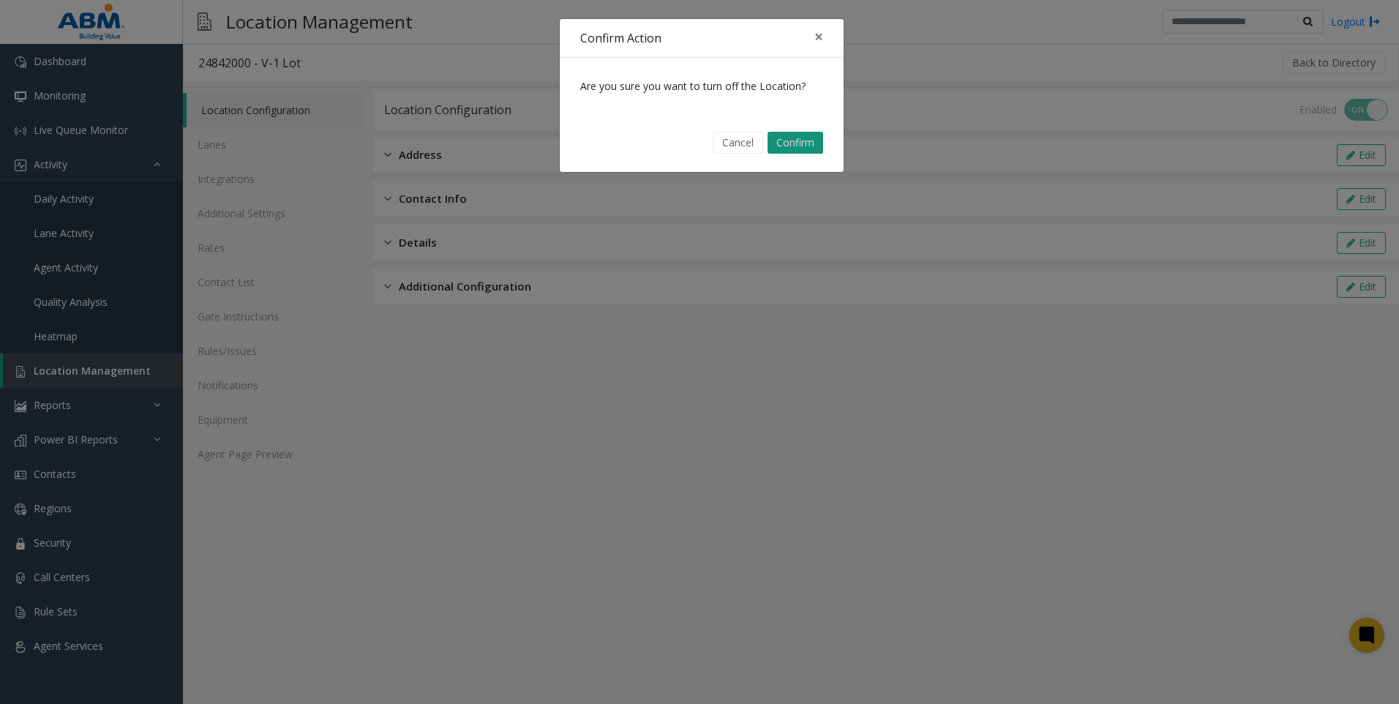
click at [794, 144] on button "Confirm" at bounding box center [795, 143] width 56 height 22
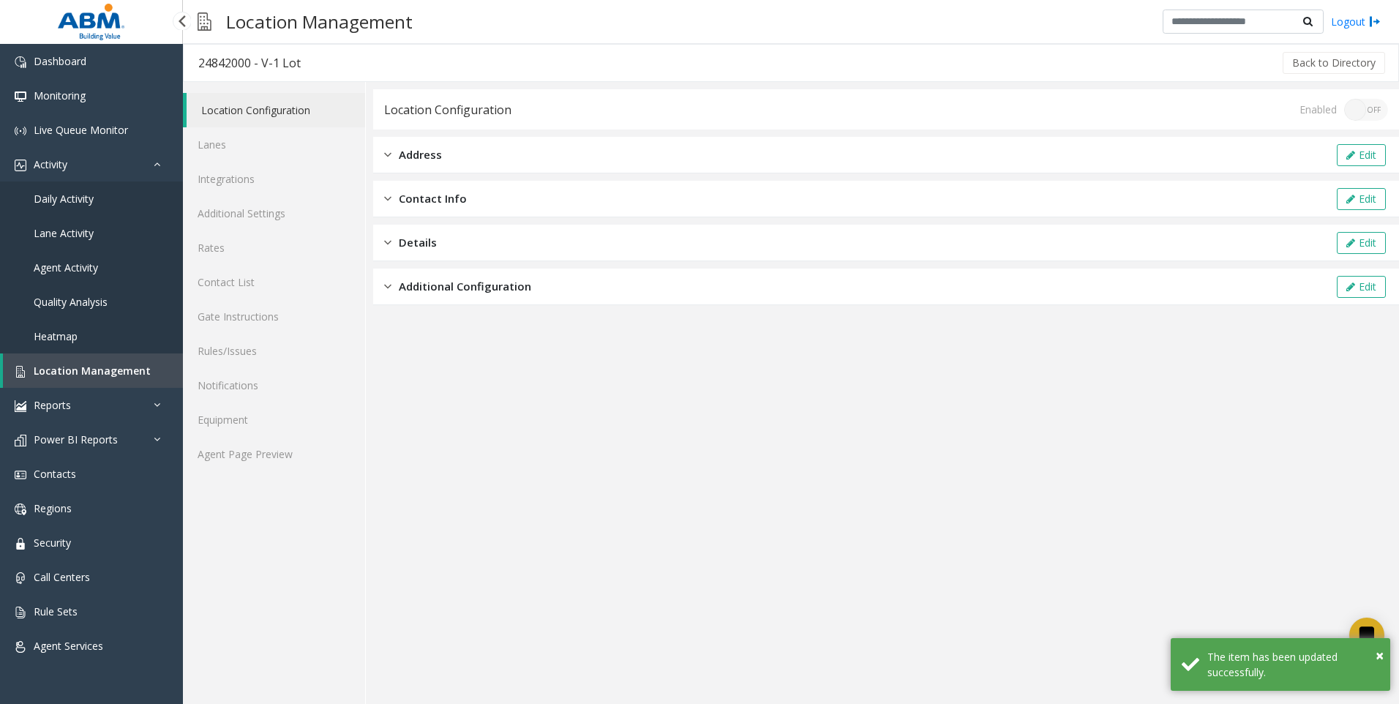
click at [79, 196] on span "Daily Activity" at bounding box center [64, 199] width 60 height 14
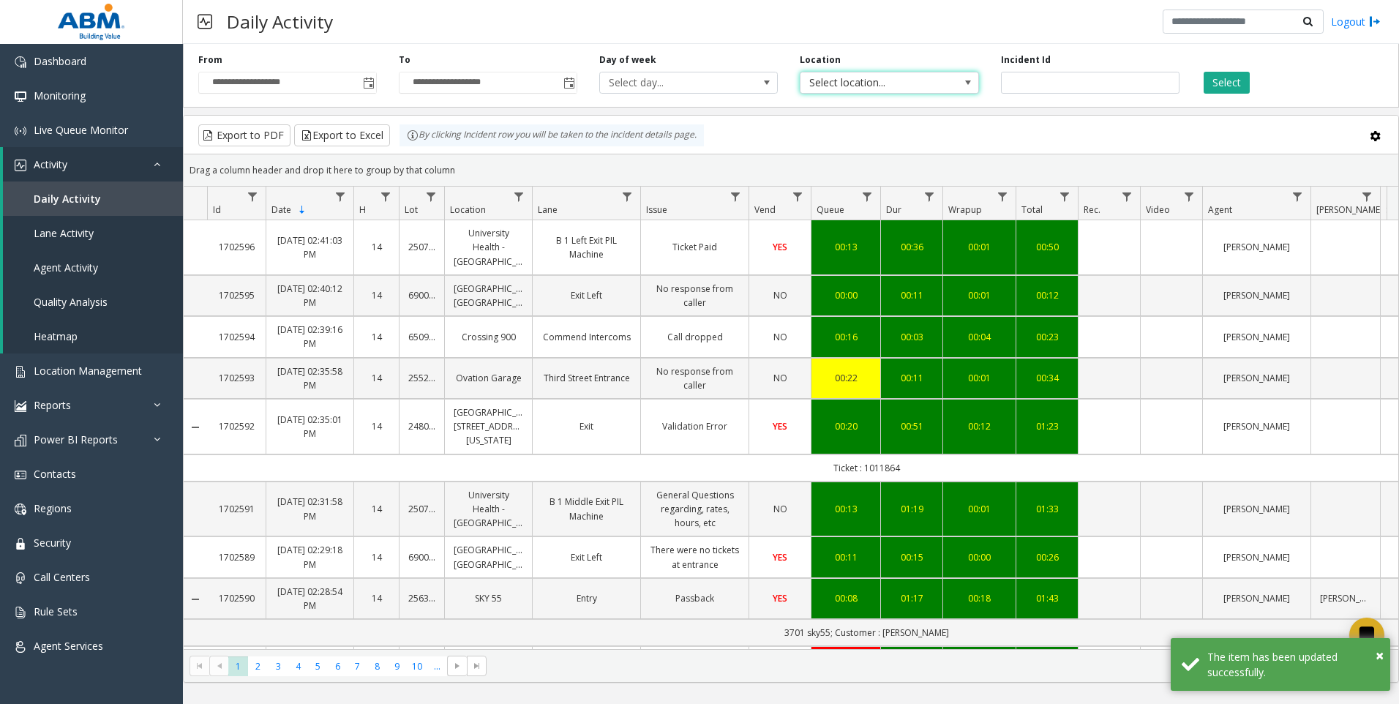
click at [838, 80] on span "Select location..." at bounding box center [871, 82] width 142 height 20
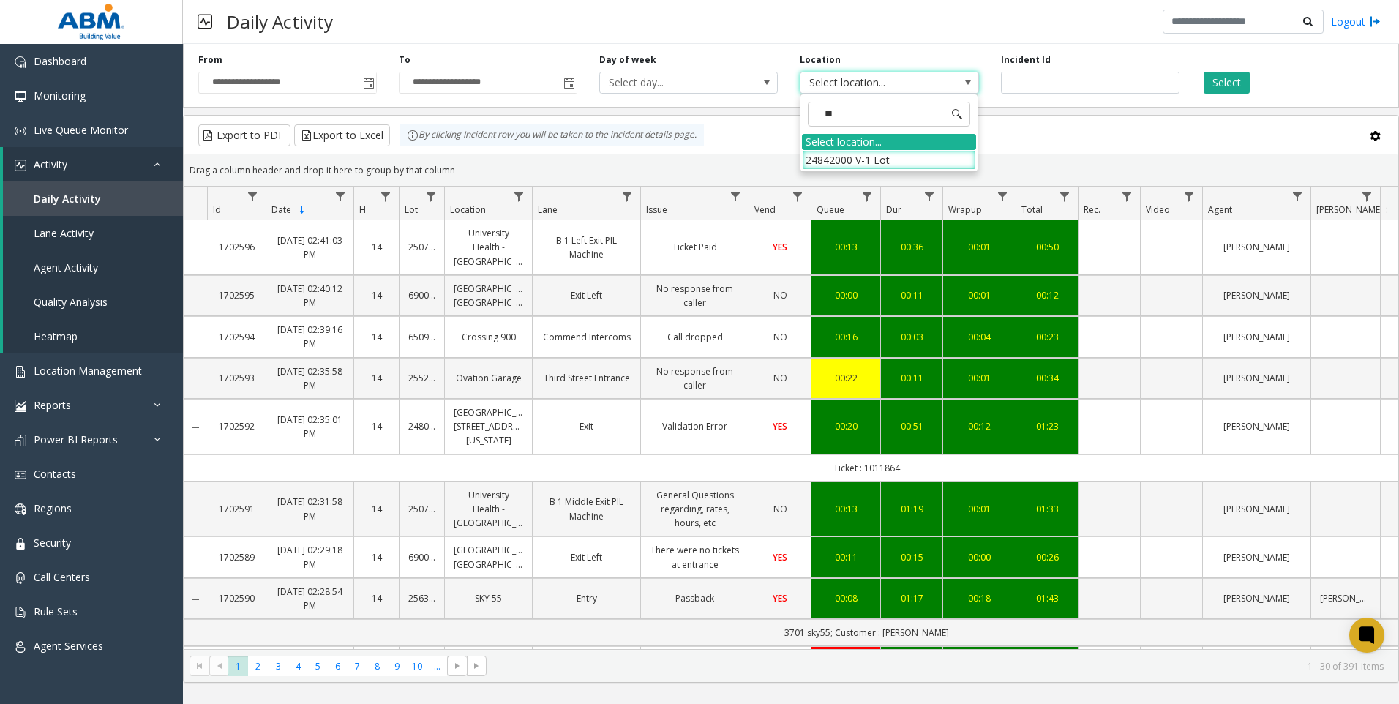
type input "***"
click at [857, 162] on li "24842000 V-1 Lot" at bounding box center [889, 160] width 174 height 20
click at [367, 81] on span "Toggle popup" at bounding box center [369, 84] width 12 height 12
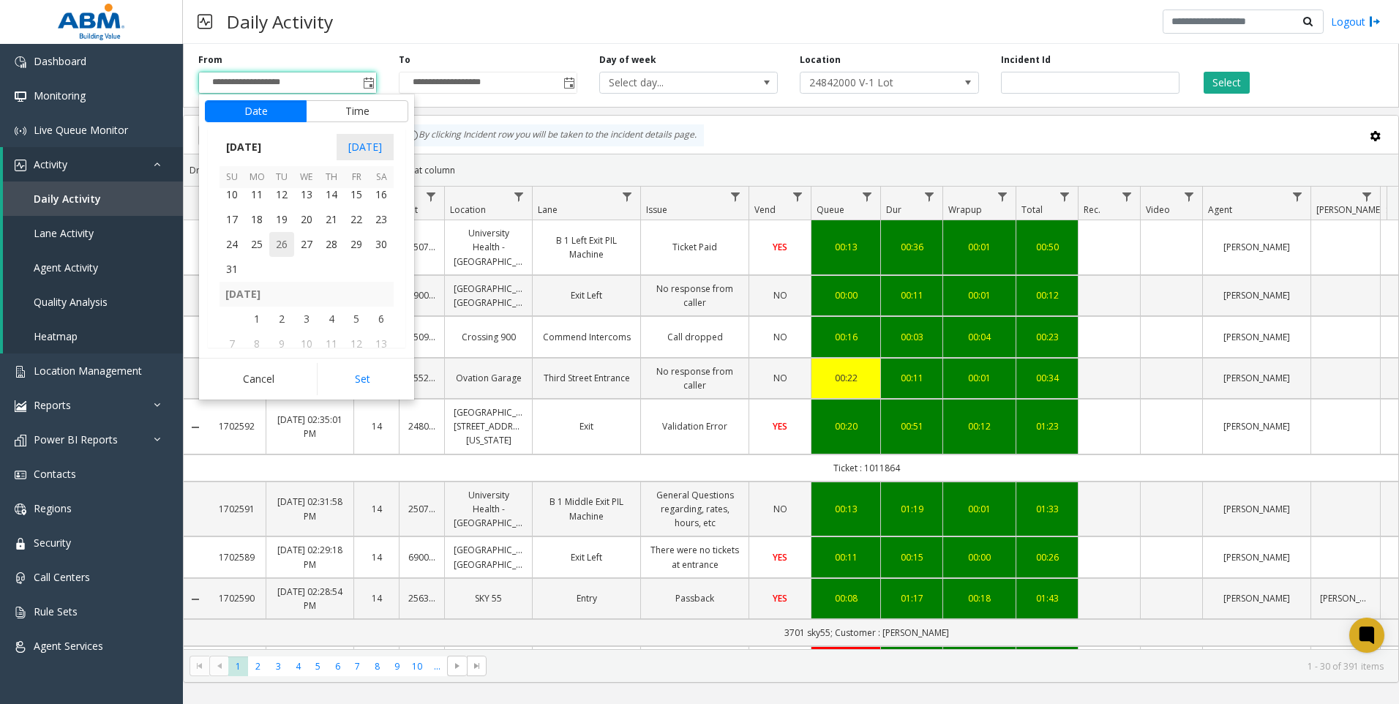
scroll to position [262033, 0]
drag, startPoint x: 224, startPoint y: 240, endPoint x: 258, endPoint y: 225, distance: 37.7
click at [223, 239] on span "1" at bounding box center [231, 235] width 25 height 25
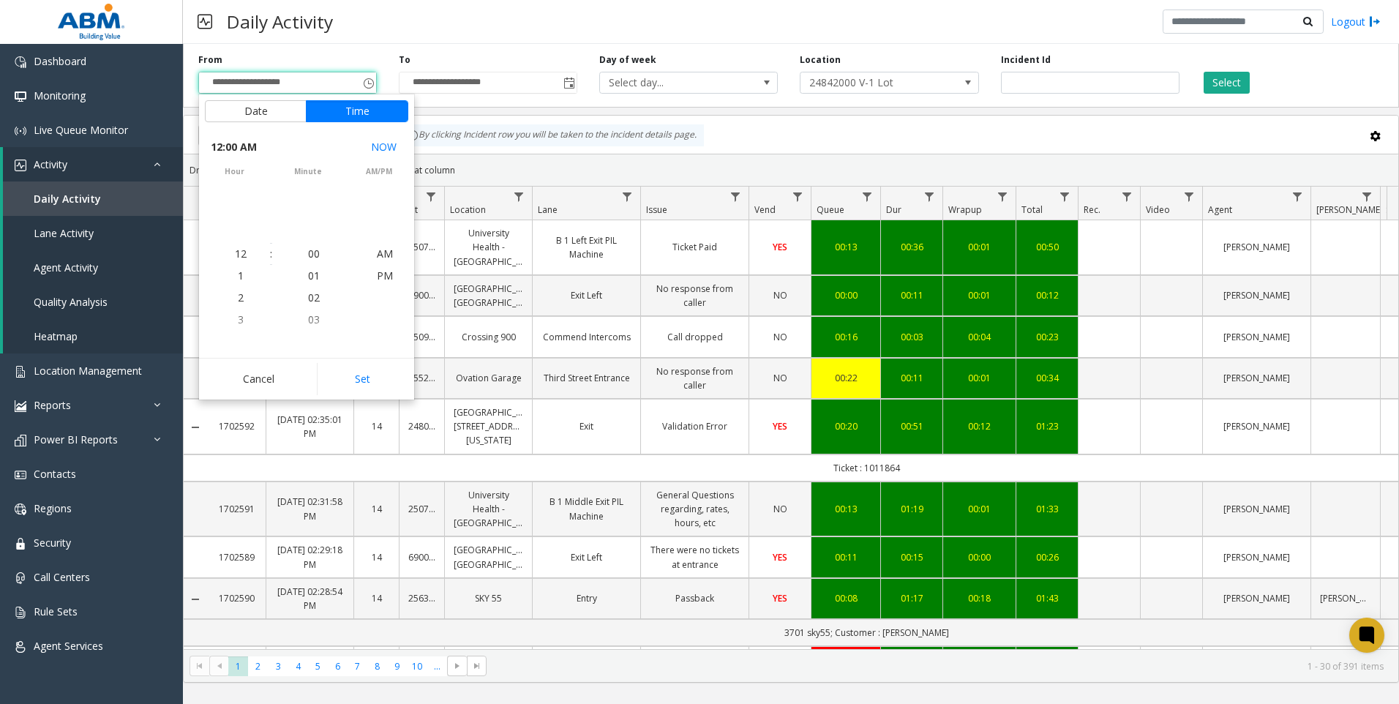
scroll to position [262068, 0]
click at [387, 383] on button "Set" at bounding box center [363, 379] width 92 height 32
type input "**********"
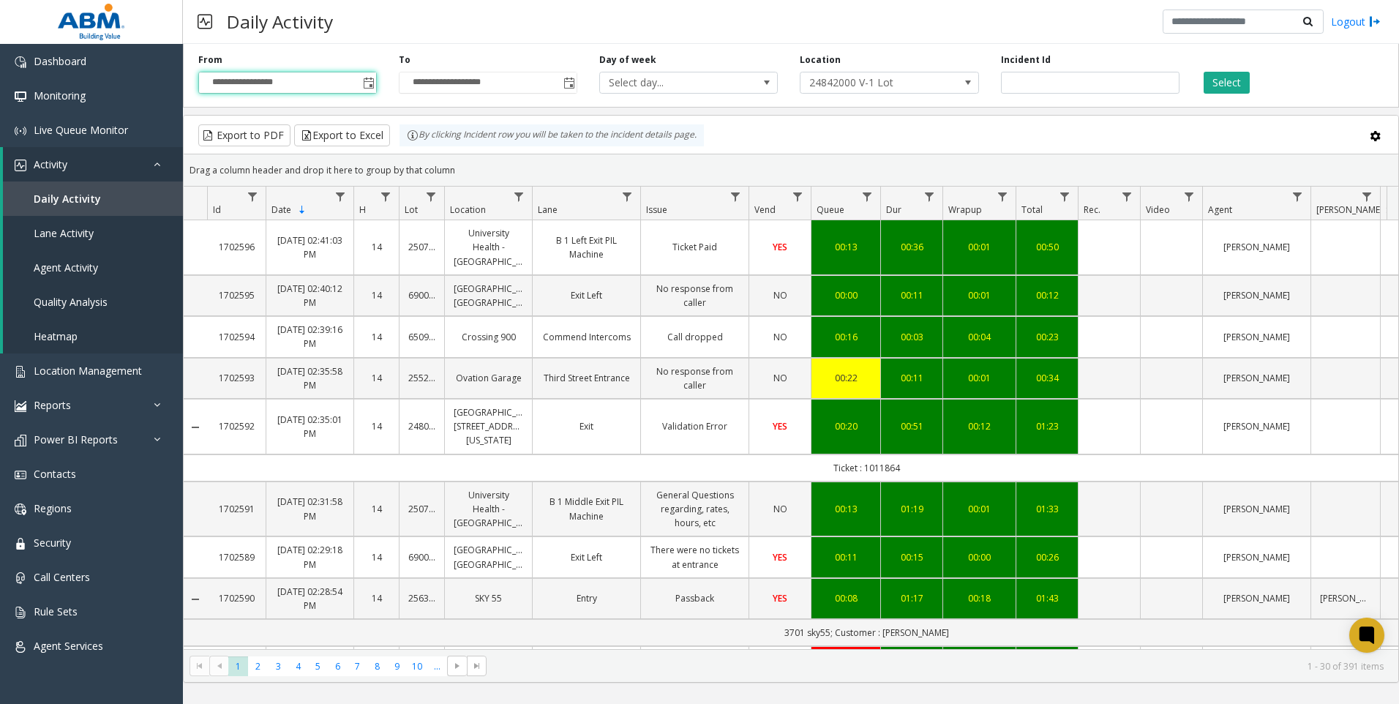
drag, startPoint x: 1225, startPoint y: 81, endPoint x: 1201, endPoint y: 97, distance: 28.4
click at [1224, 81] on button "Select" at bounding box center [1227, 83] width 46 height 22
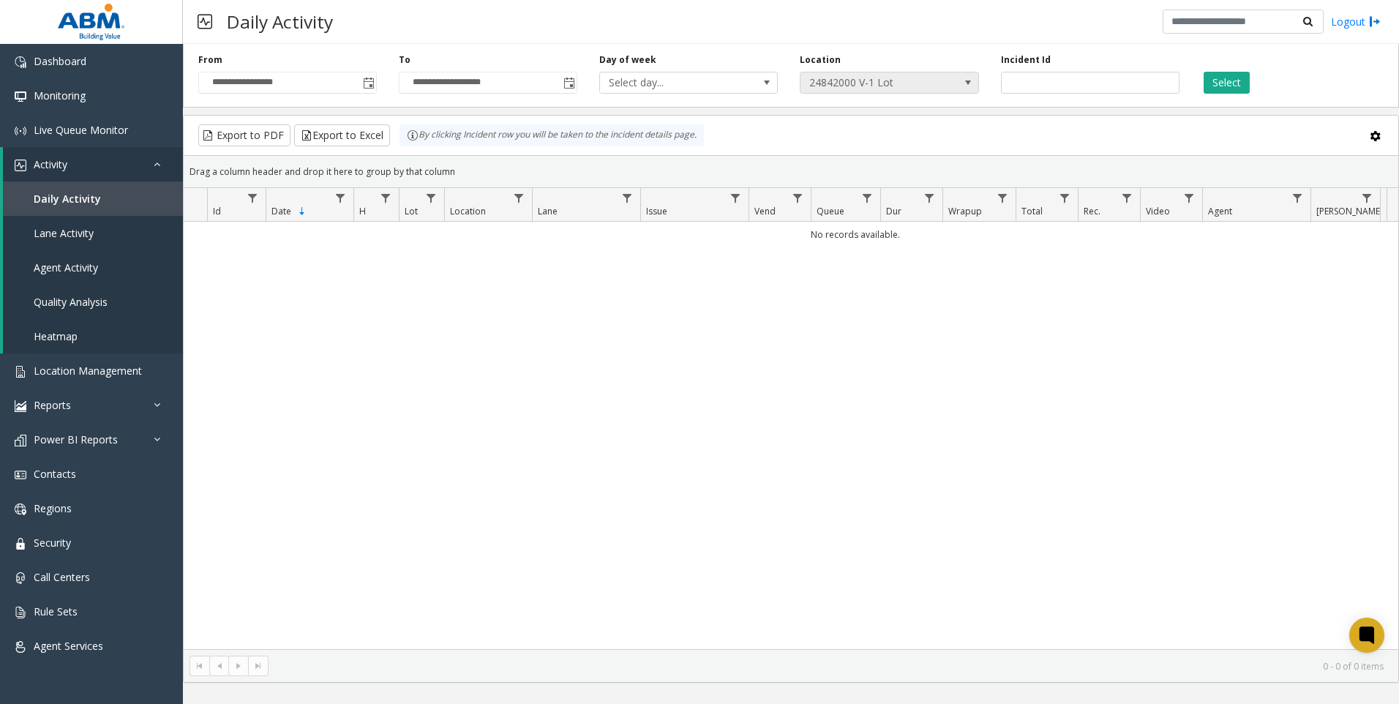
click at [927, 80] on span "24842000 V-1 Lot" at bounding box center [871, 82] width 142 height 20
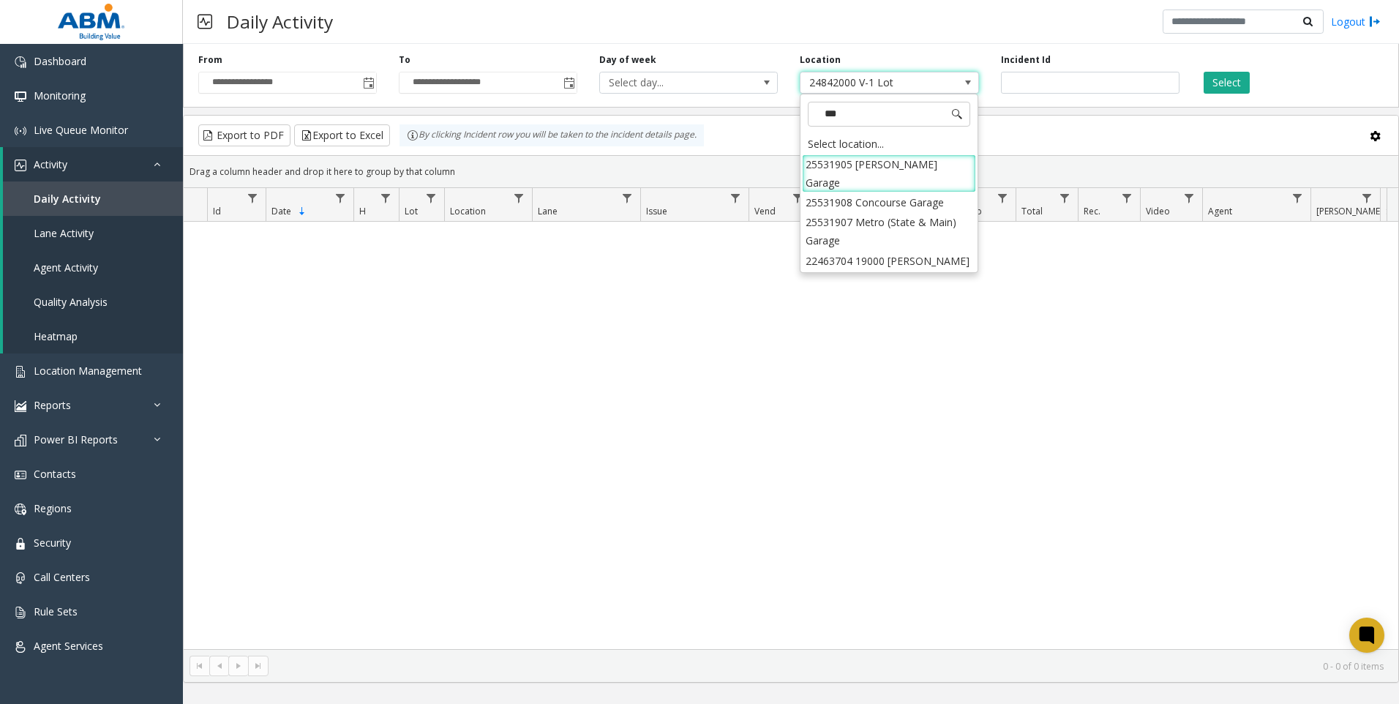
type input "****"
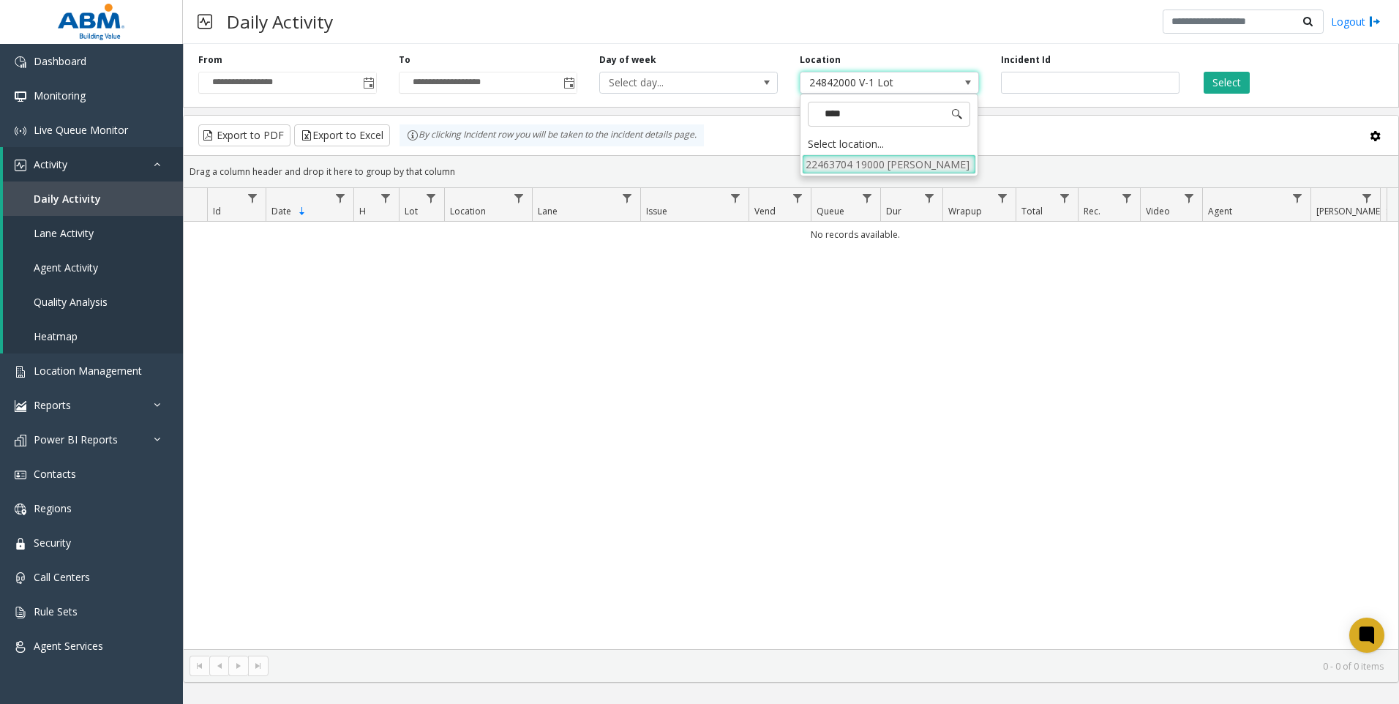
click at [876, 165] on li "22463704 19000 [PERSON_NAME]" at bounding box center [889, 164] width 174 height 20
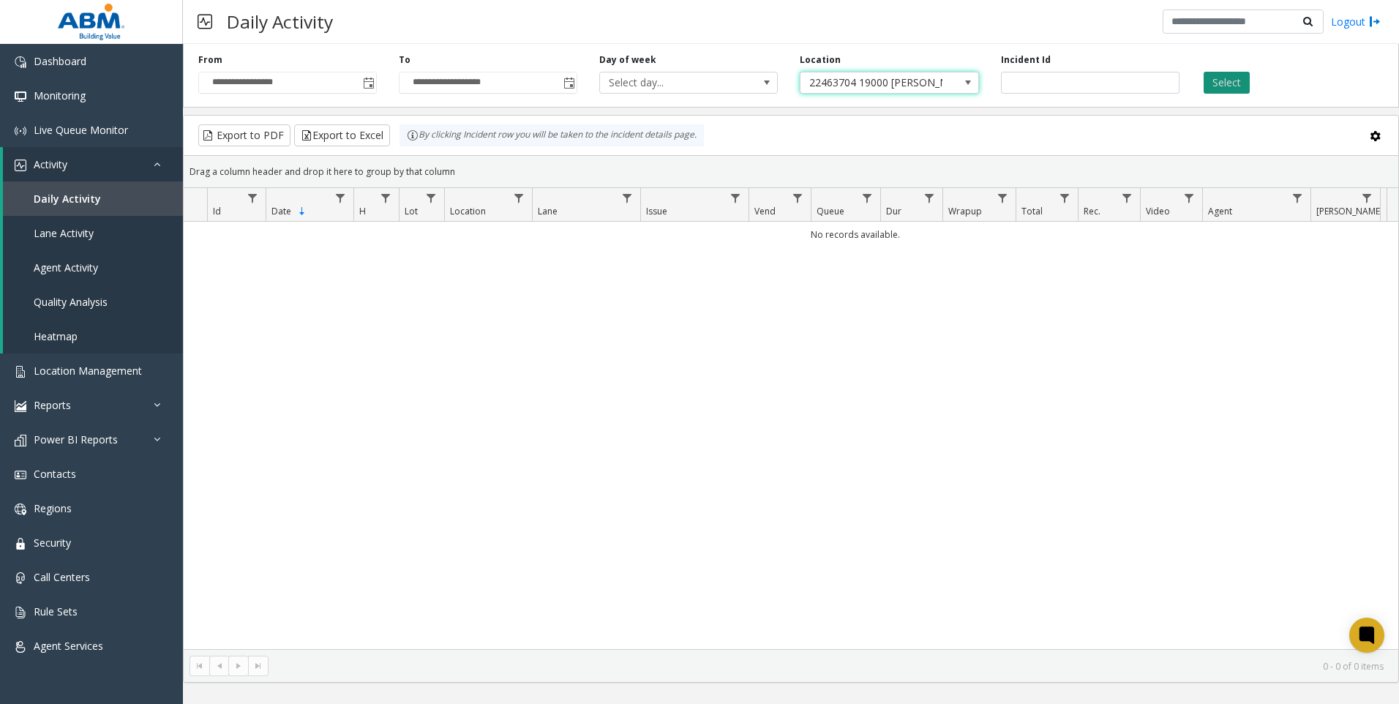
click at [1229, 82] on button "Select" at bounding box center [1227, 83] width 46 height 22
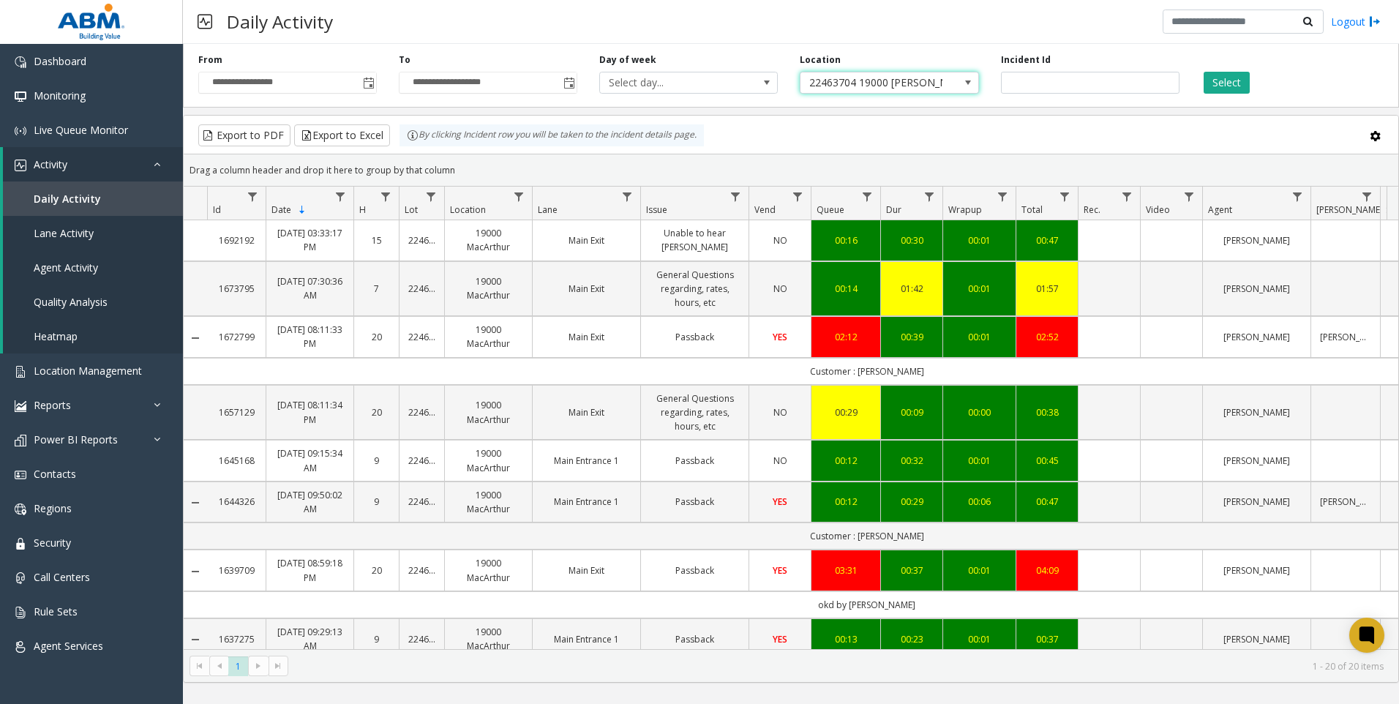
click at [899, 78] on span "22463704 19000 [PERSON_NAME]" at bounding box center [871, 82] width 142 height 20
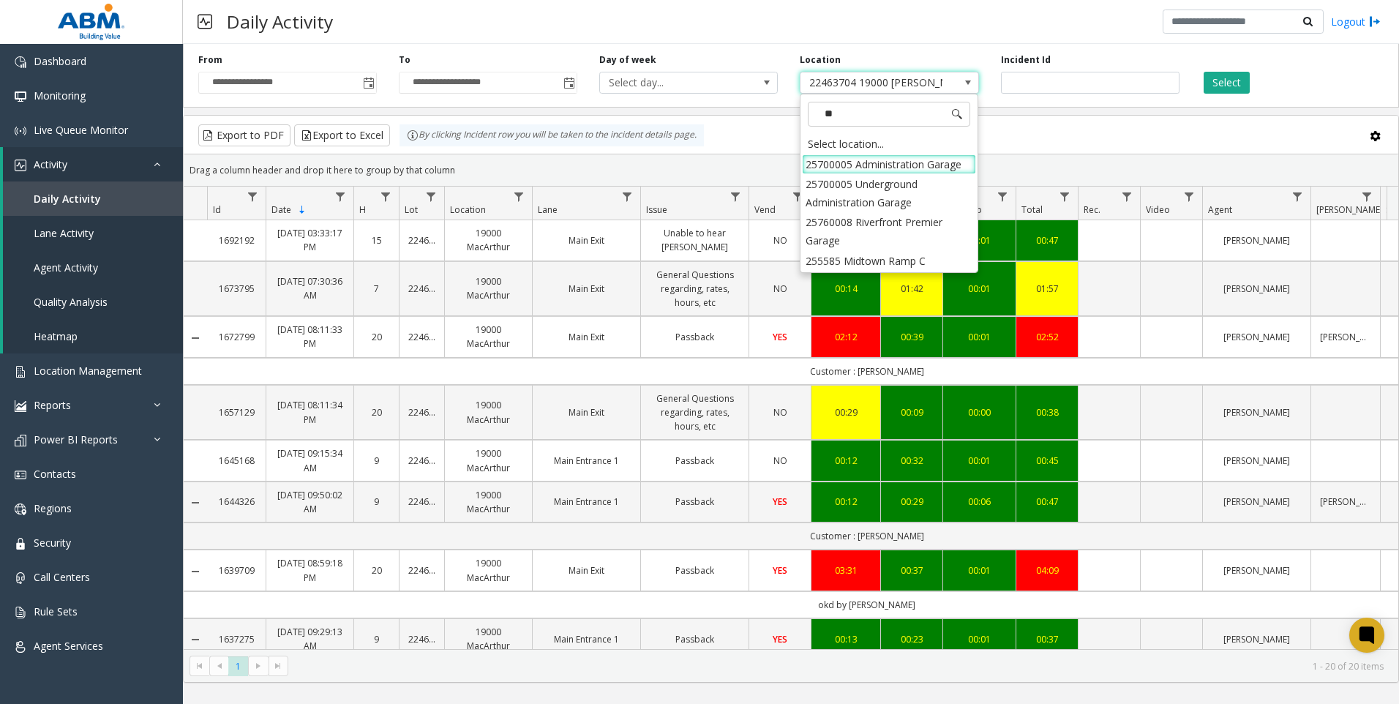
type input "***"
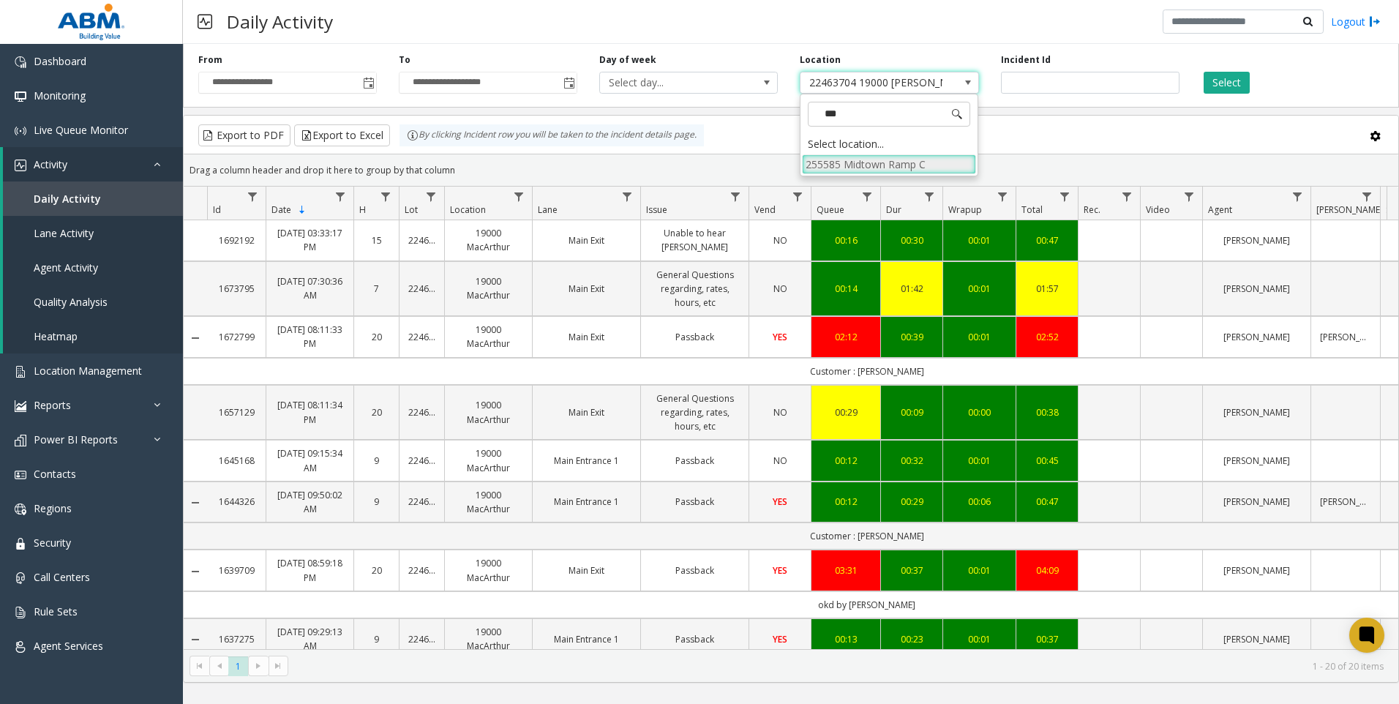
click at [875, 171] on li "255585 Midtown Ramp C" at bounding box center [889, 164] width 174 height 20
click at [1215, 87] on button "Select" at bounding box center [1227, 83] width 46 height 22
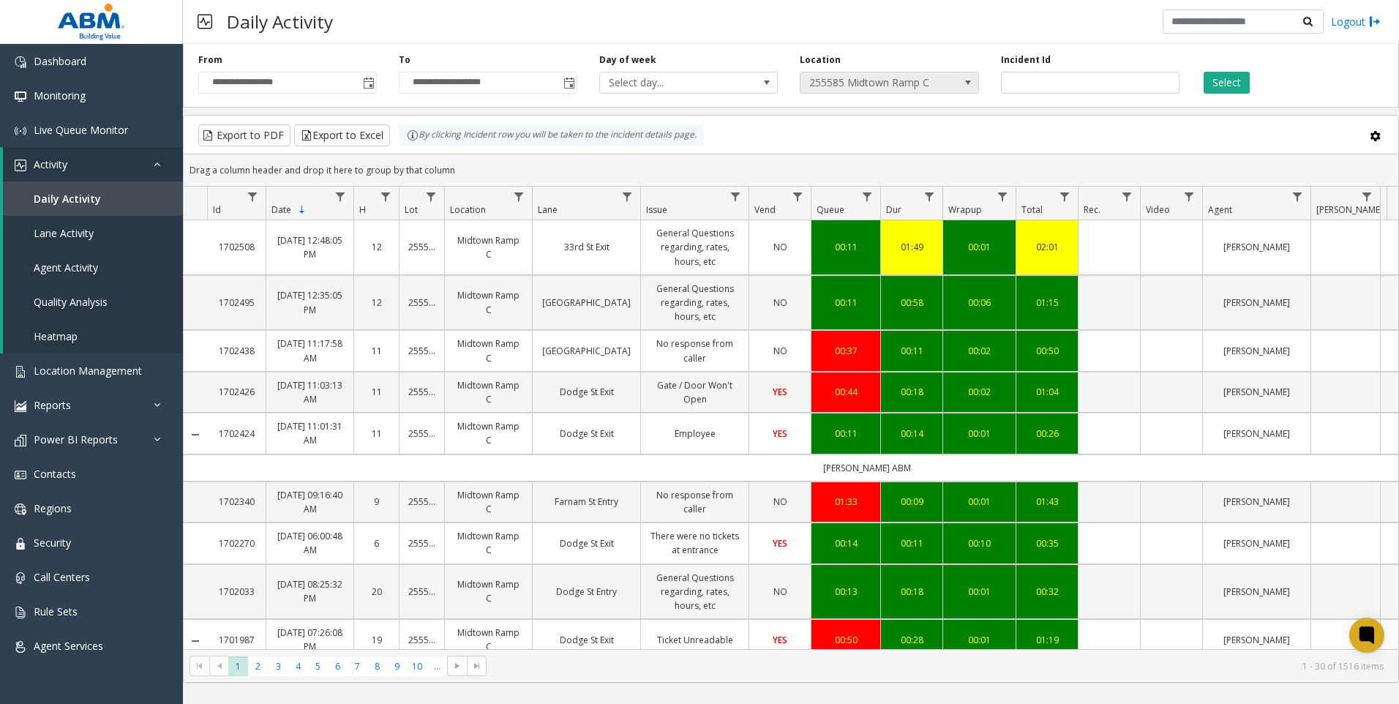
click at [847, 83] on span "255585 Midtown Ramp C" at bounding box center [871, 82] width 142 height 20
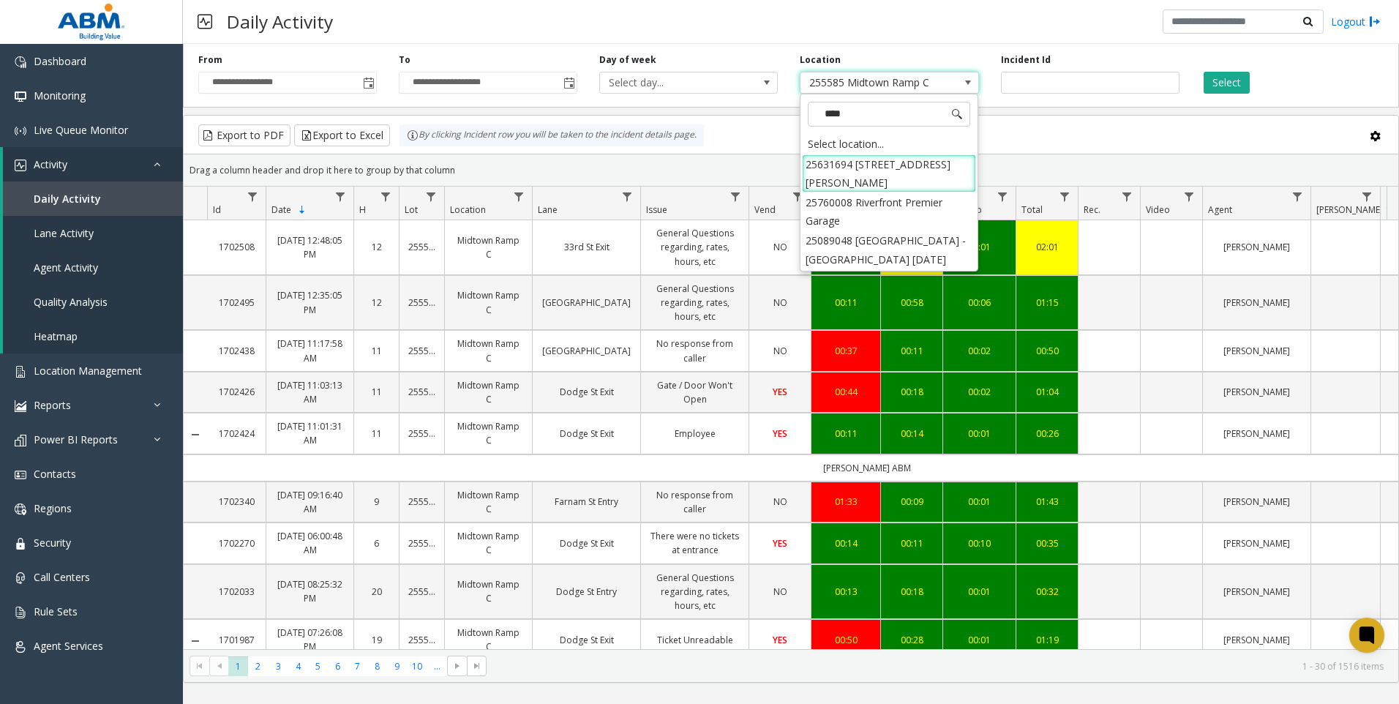
type input "*****"
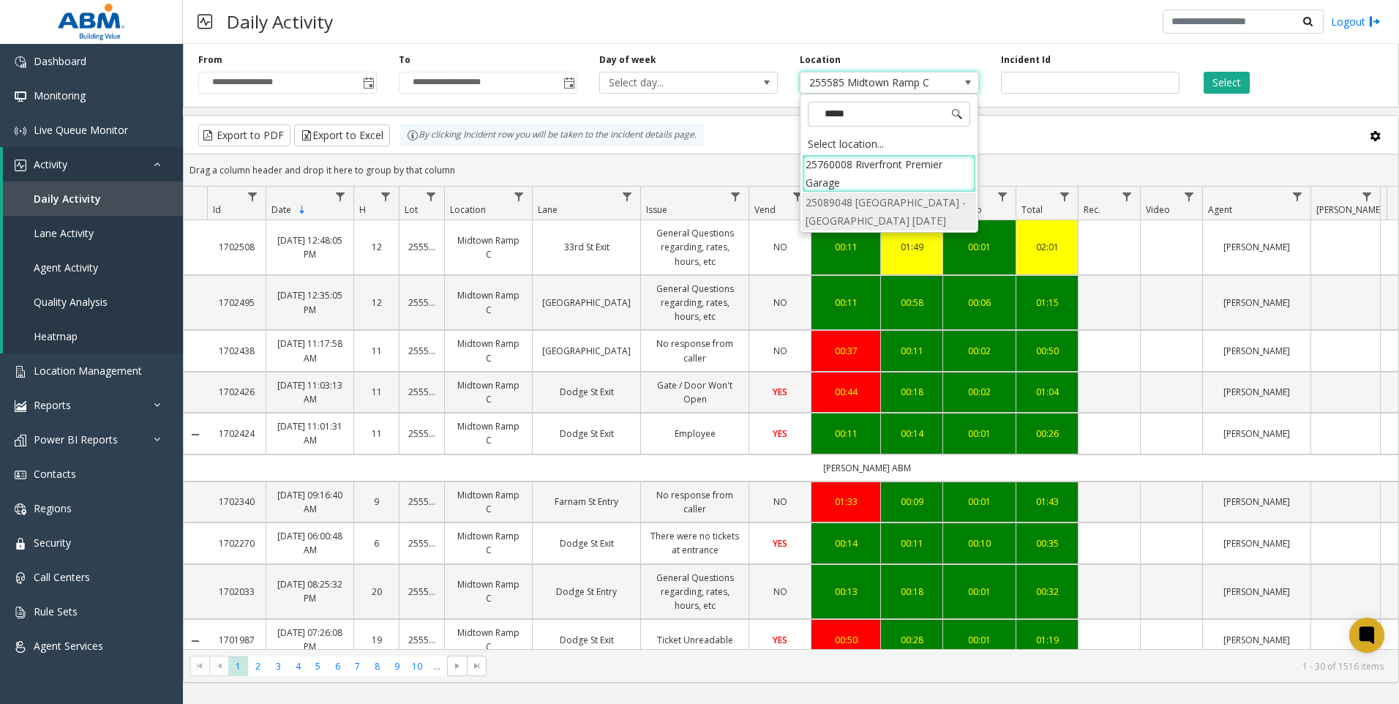
click at [871, 211] on li "25089048 [GEOGRAPHIC_DATA] - [GEOGRAPHIC_DATA] [DATE]" at bounding box center [889, 211] width 174 height 38
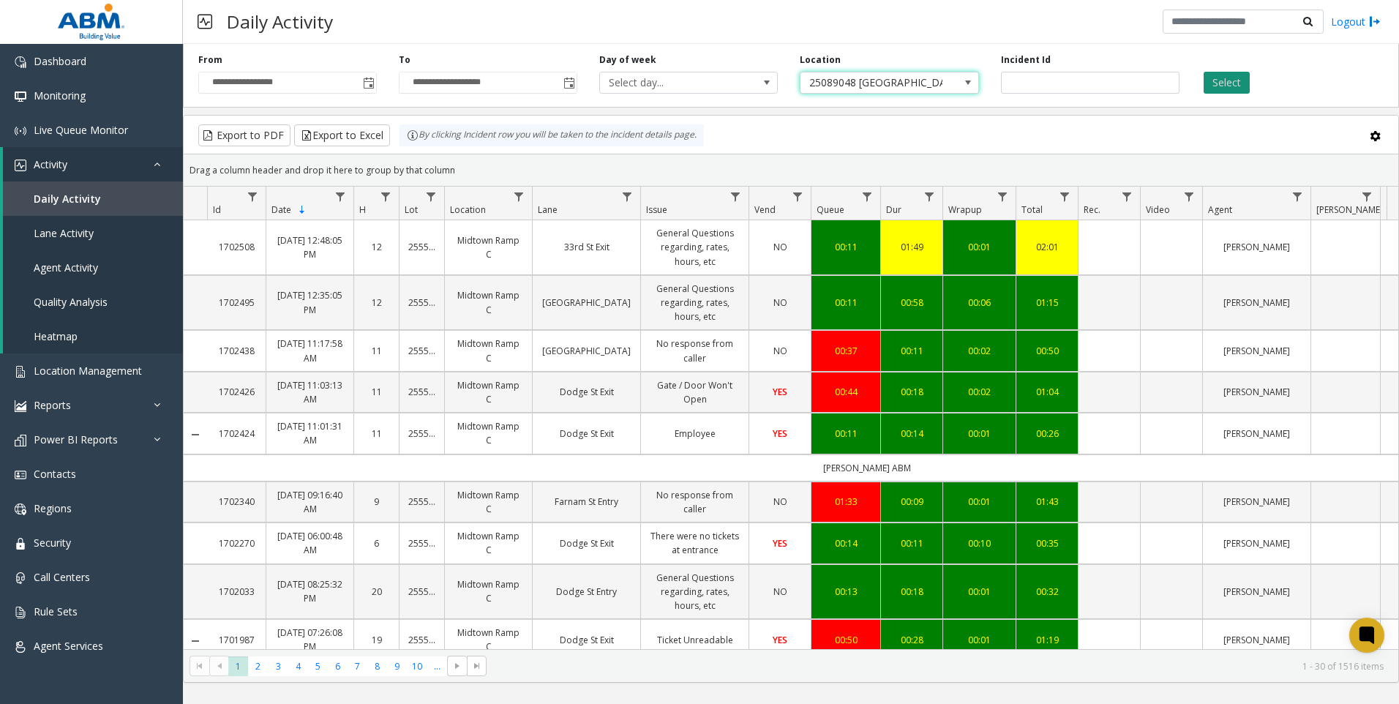
click at [1215, 84] on button "Select" at bounding box center [1227, 83] width 46 height 22
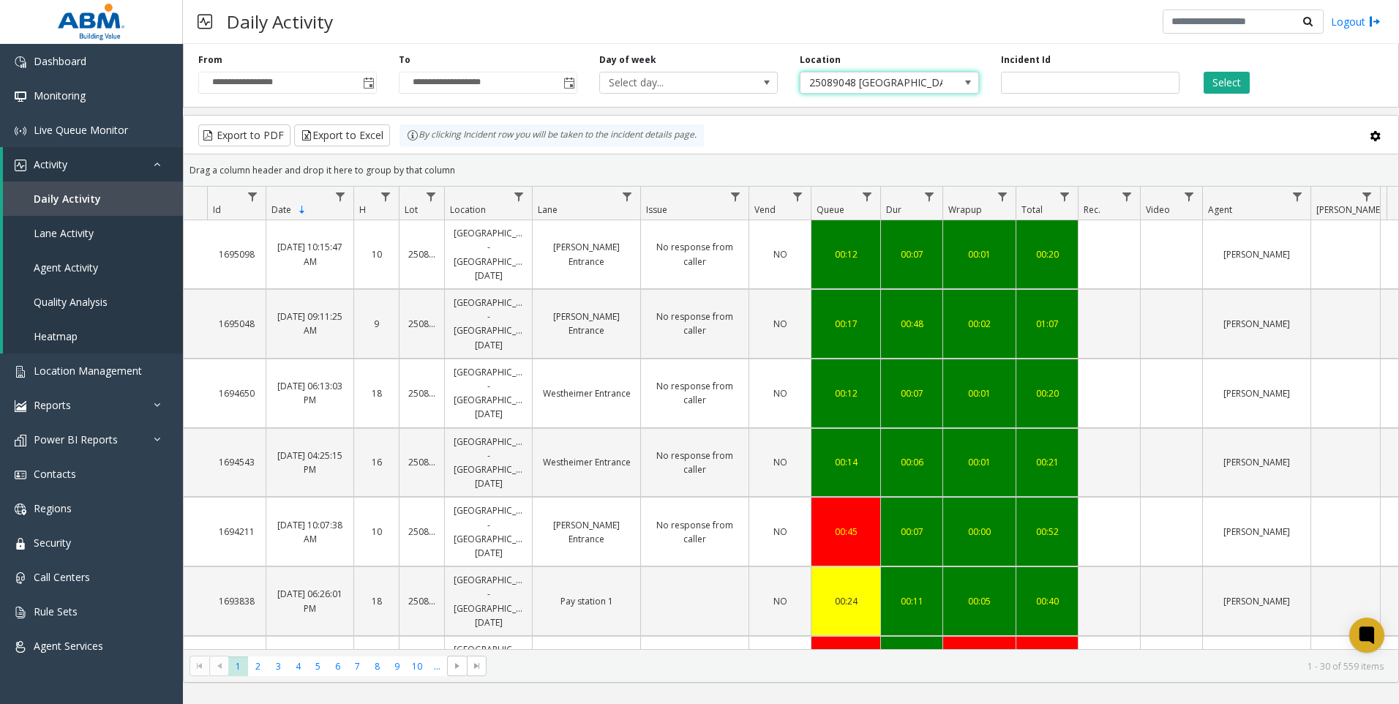
click at [871, 91] on span "25089048 [GEOGRAPHIC_DATA] - [GEOGRAPHIC_DATA] [DATE]" at bounding box center [871, 82] width 142 height 20
type input "****"
click at [914, 165] on li "24801940 Twelve12" at bounding box center [889, 164] width 174 height 20
click at [1232, 92] on button "Select" at bounding box center [1227, 83] width 46 height 22
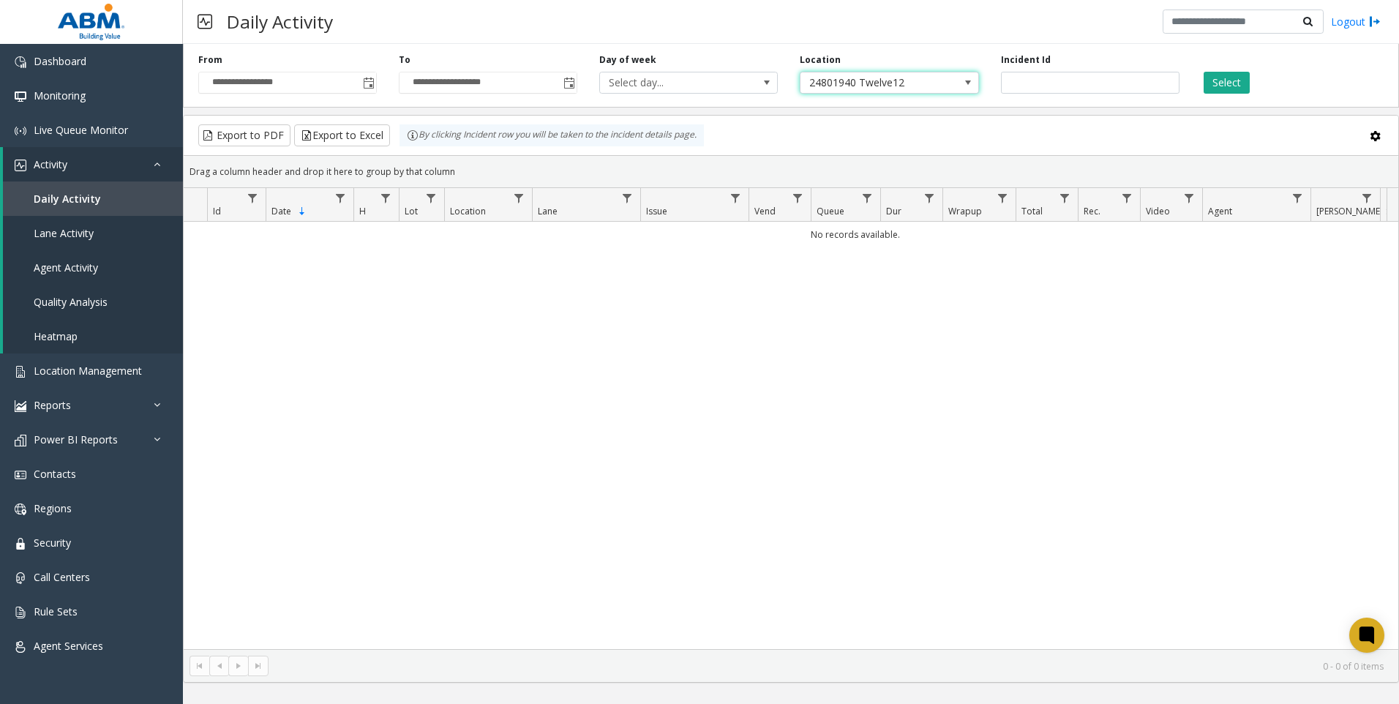
click at [967, 88] on span at bounding box center [968, 83] width 12 height 12
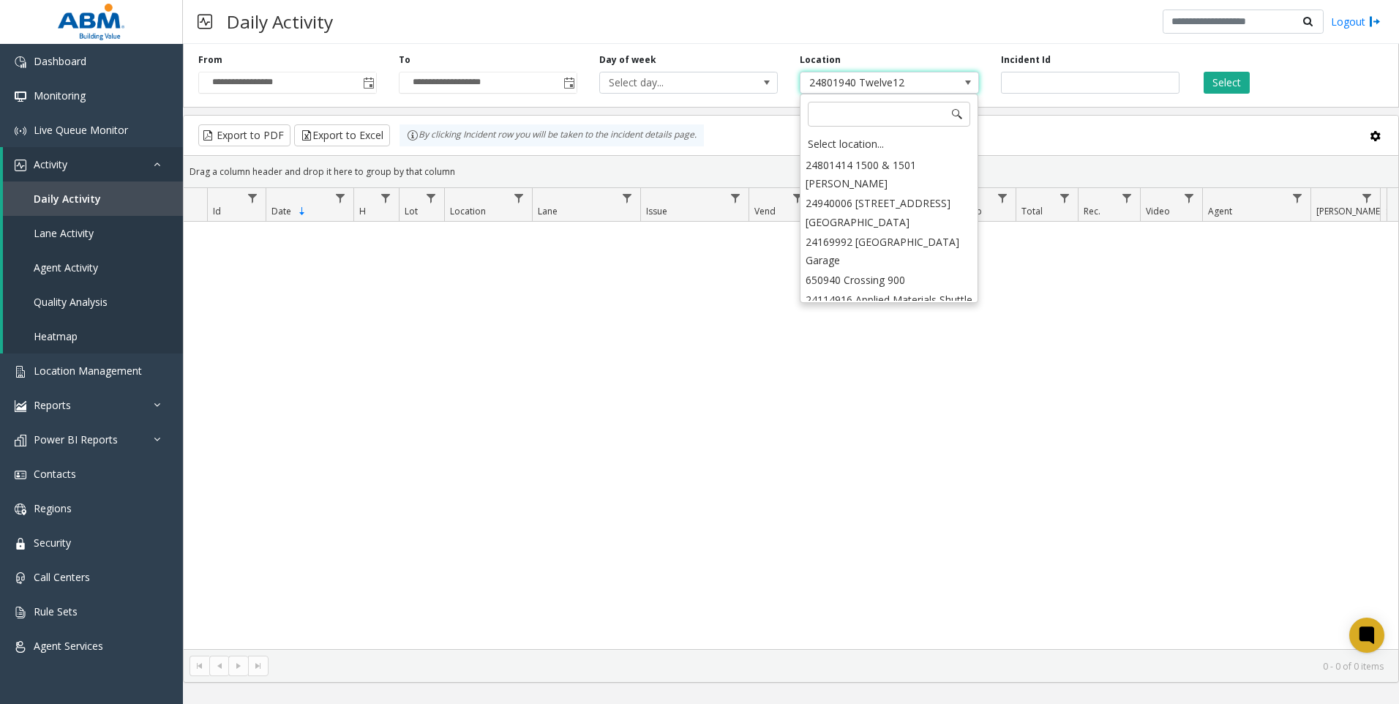
scroll to position [8468, 0]
click at [915, 455] on li "801940 Twelve-12" at bounding box center [889, 465] width 174 height 20
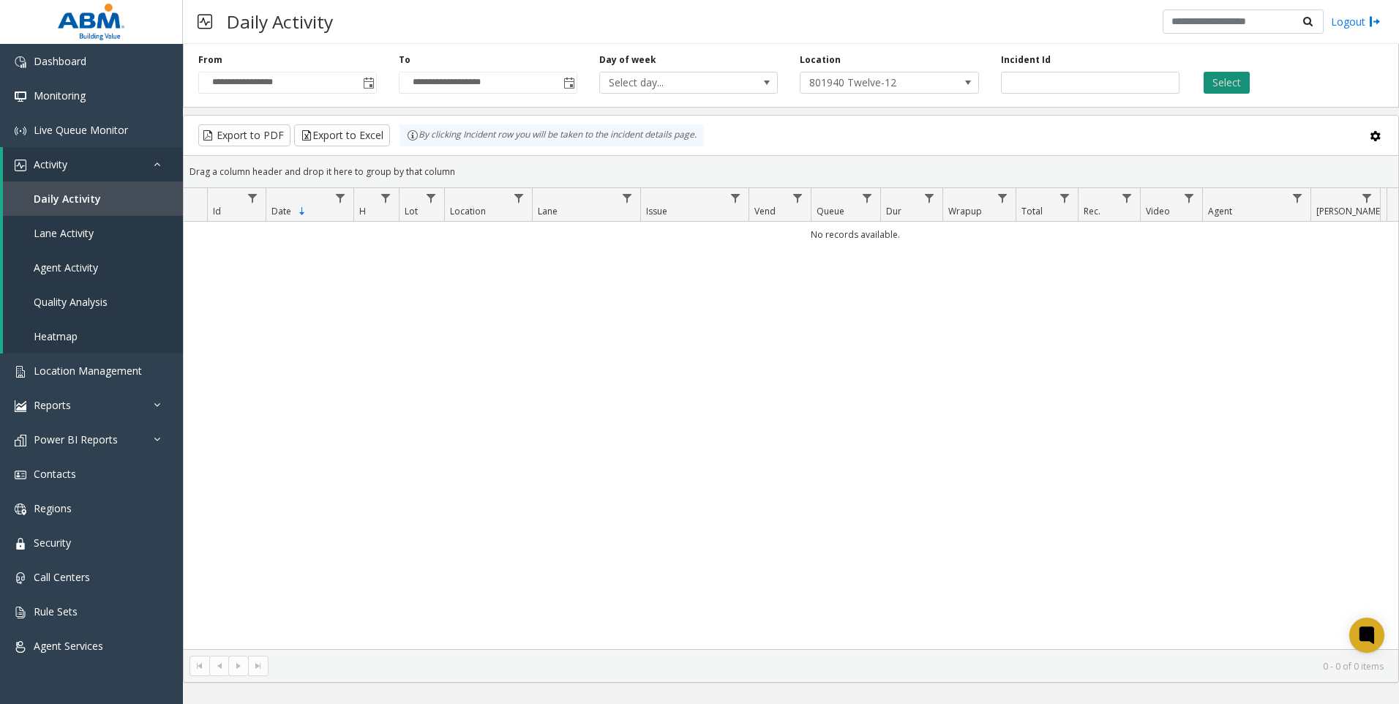
click at [1236, 84] on button "Select" at bounding box center [1227, 83] width 46 height 22
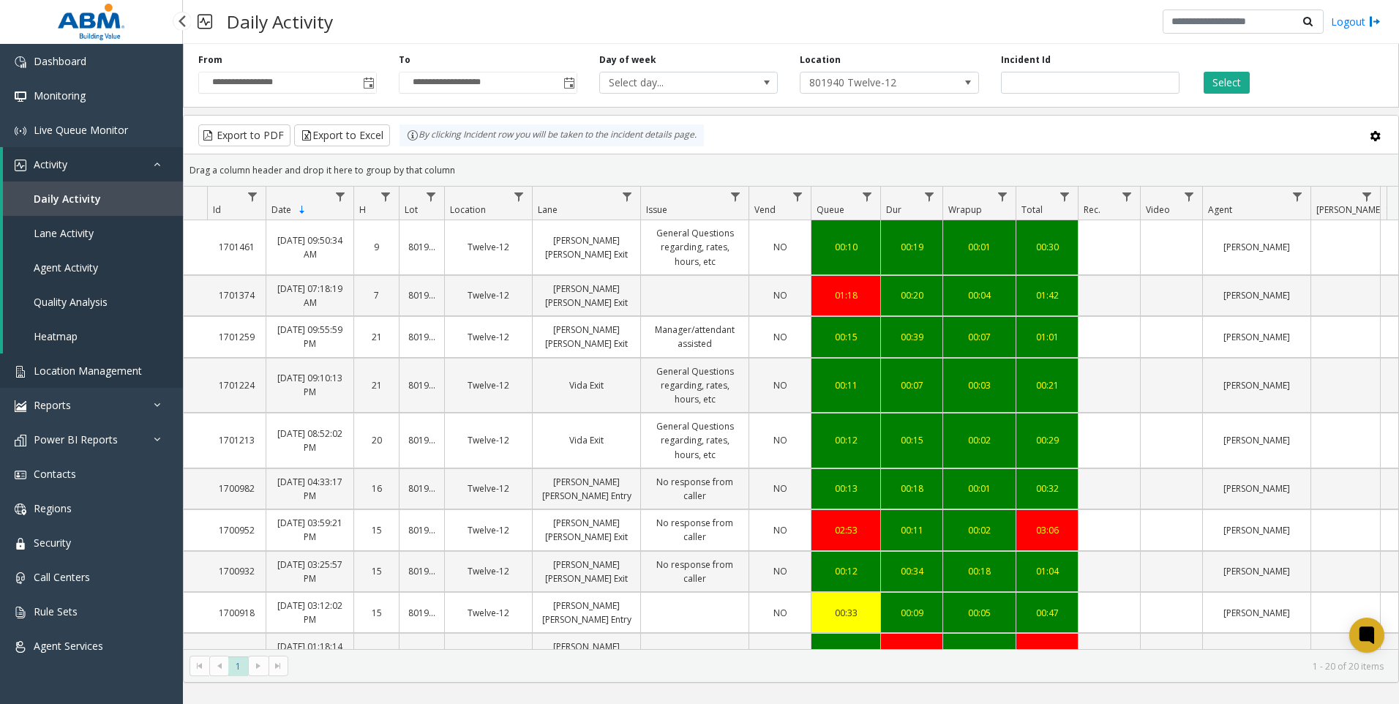
click at [63, 365] on span "Location Management" at bounding box center [88, 371] width 108 height 14
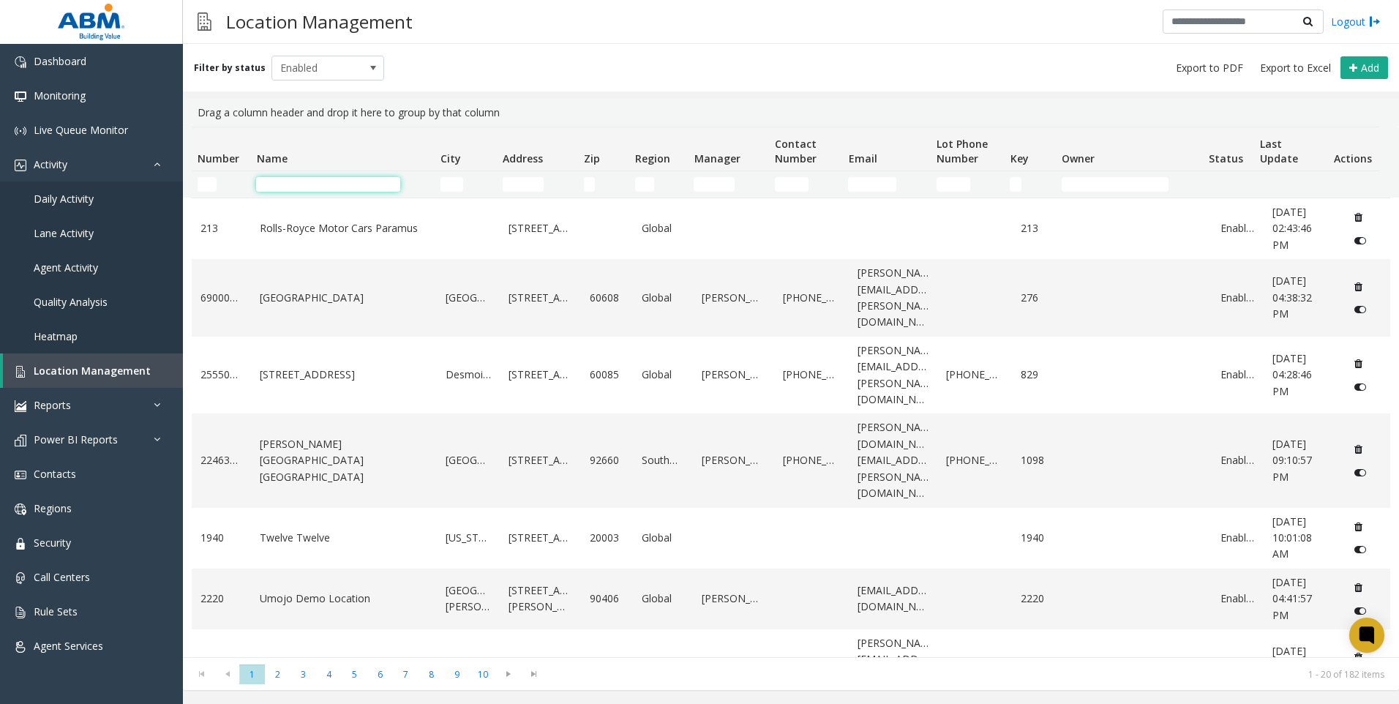
click at [292, 179] on input "Name Filter" at bounding box center [328, 184] width 144 height 15
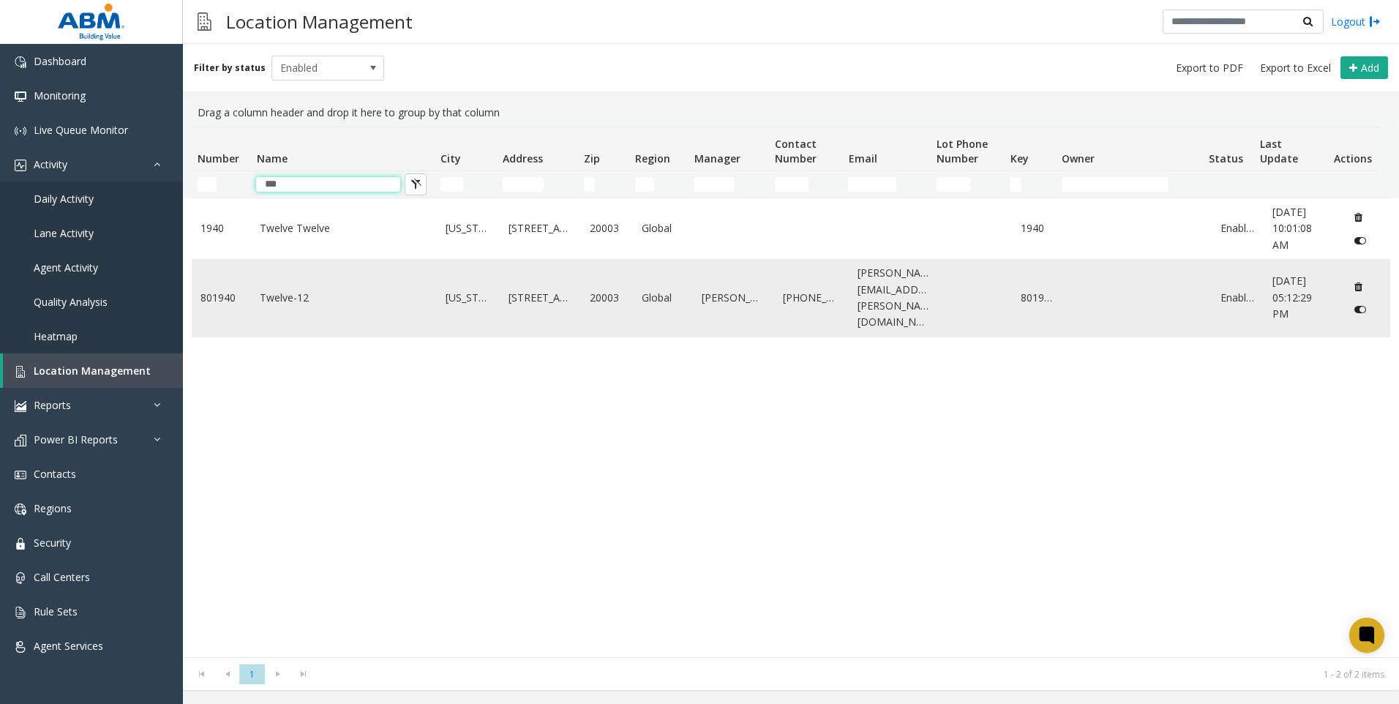
type input "***"
click at [329, 290] on link "Twelve-12" at bounding box center [344, 298] width 168 height 16
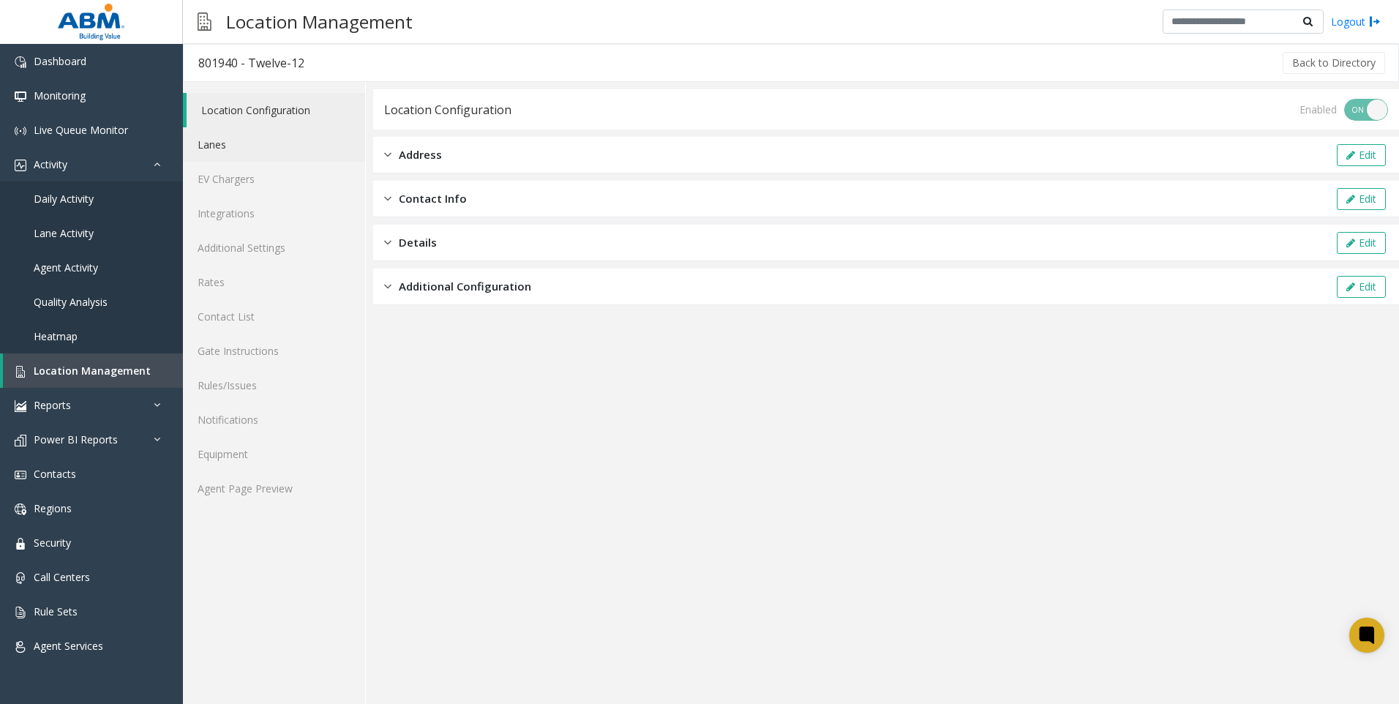
click at [228, 149] on link "Lanes" at bounding box center [274, 144] width 182 height 34
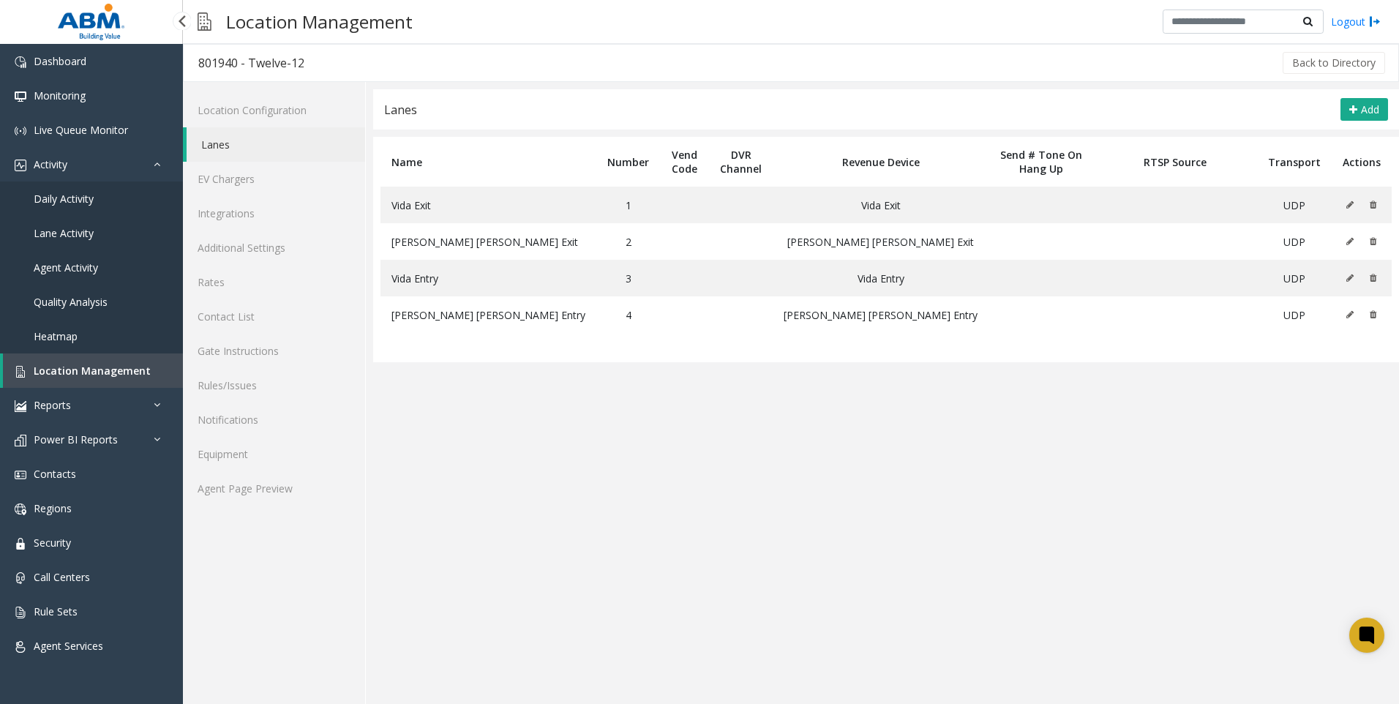
click at [68, 197] on span "Daily Activity" at bounding box center [64, 199] width 60 height 14
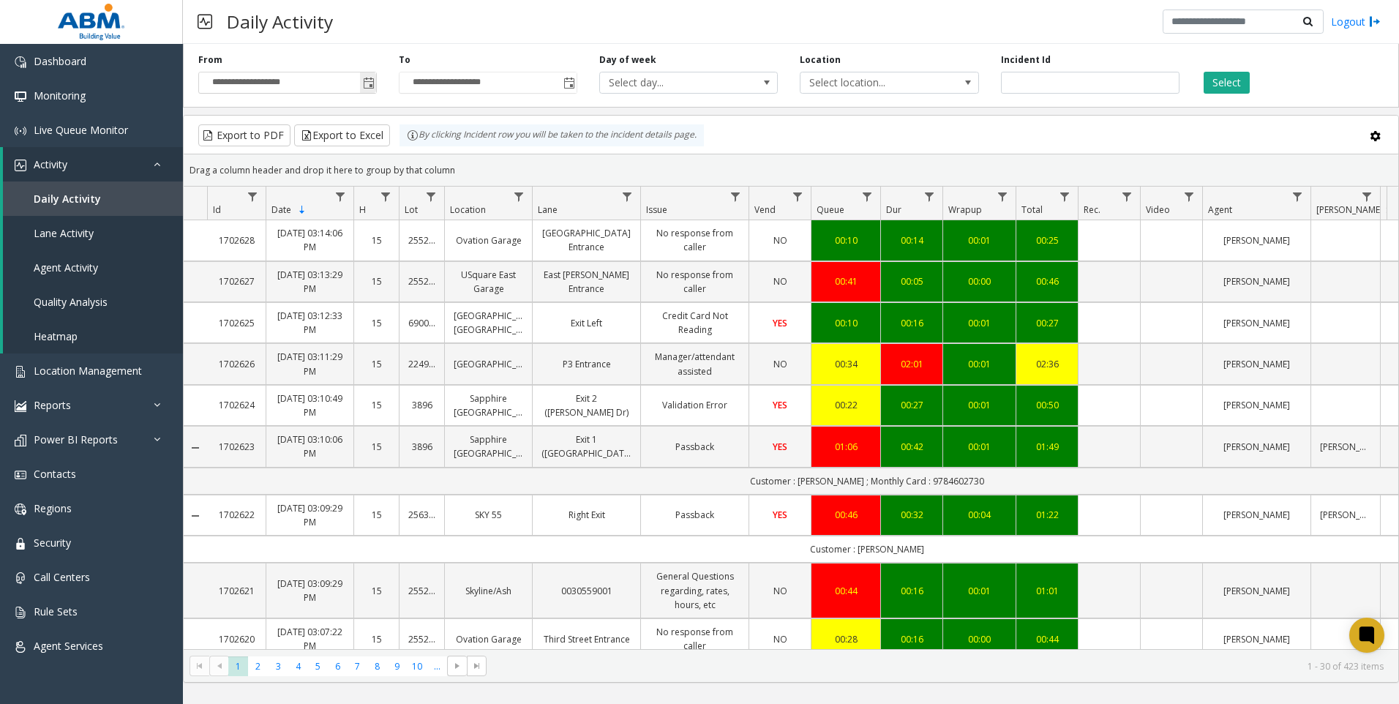
click at [372, 77] on span "Toggle popup" at bounding box center [368, 82] width 16 height 23
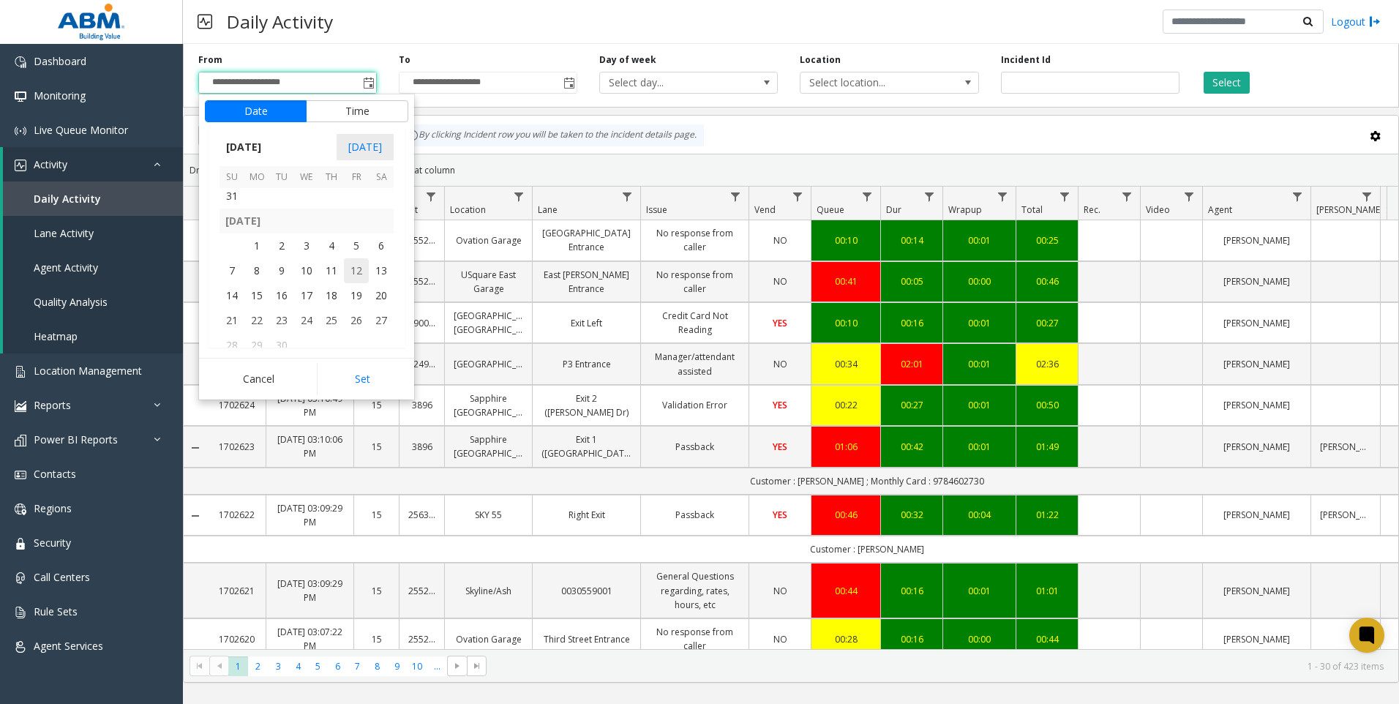
drag, startPoint x: 250, startPoint y: 252, endPoint x: 342, endPoint y: 235, distance: 93.8
click at [251, 252] on span "1" at bounding box center [256, 245] width 25 height 25
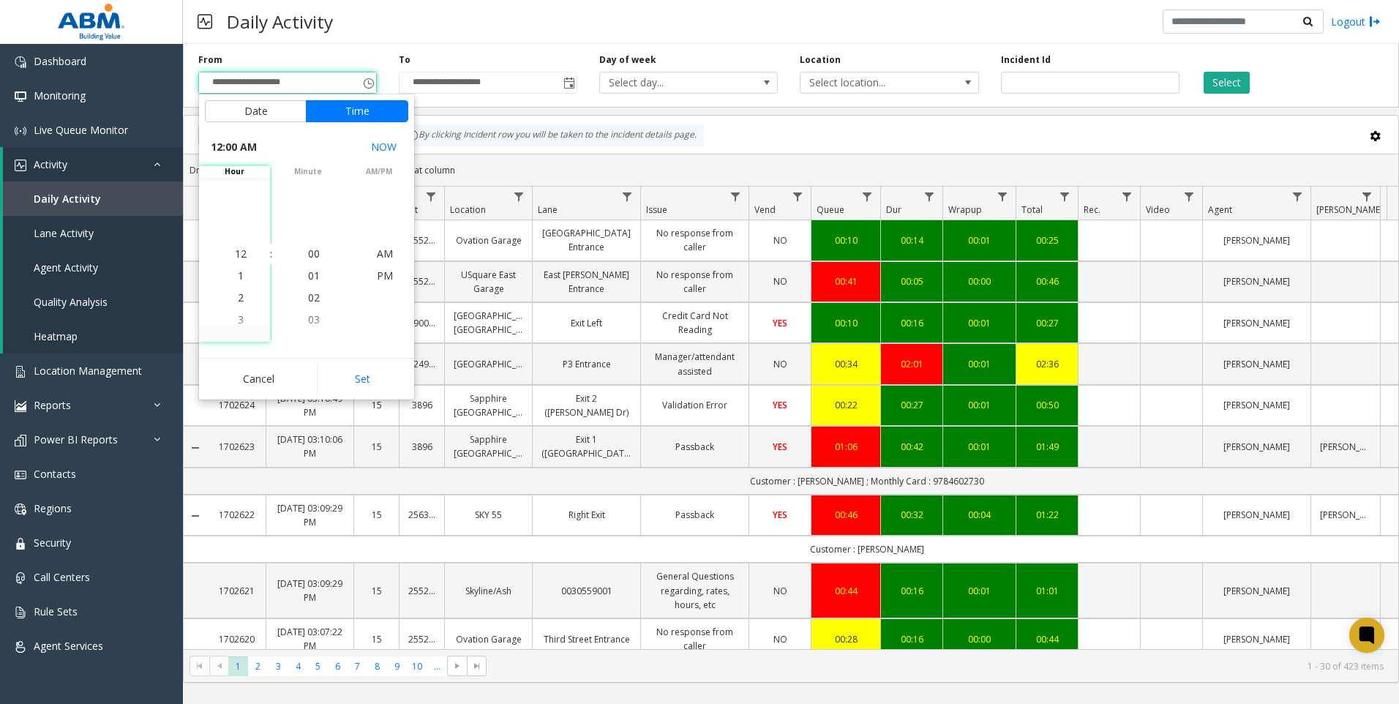
scroll to position [262591, 0]
click at [356, 371] on button "Set" at bounding box center [363, 379] width 92 height 32
type input "**********"
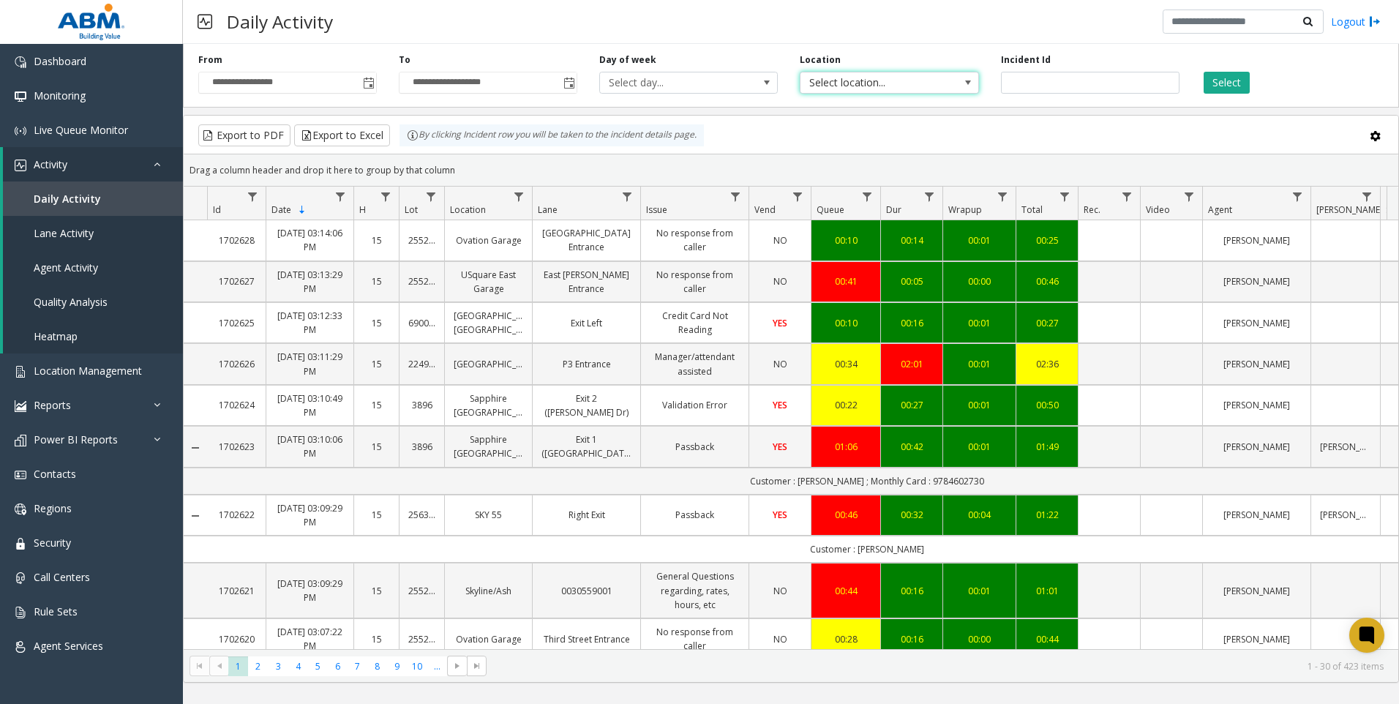
click at [830, 89] on span "Select location..." at bounding box center [871, 82] width 142 height 20
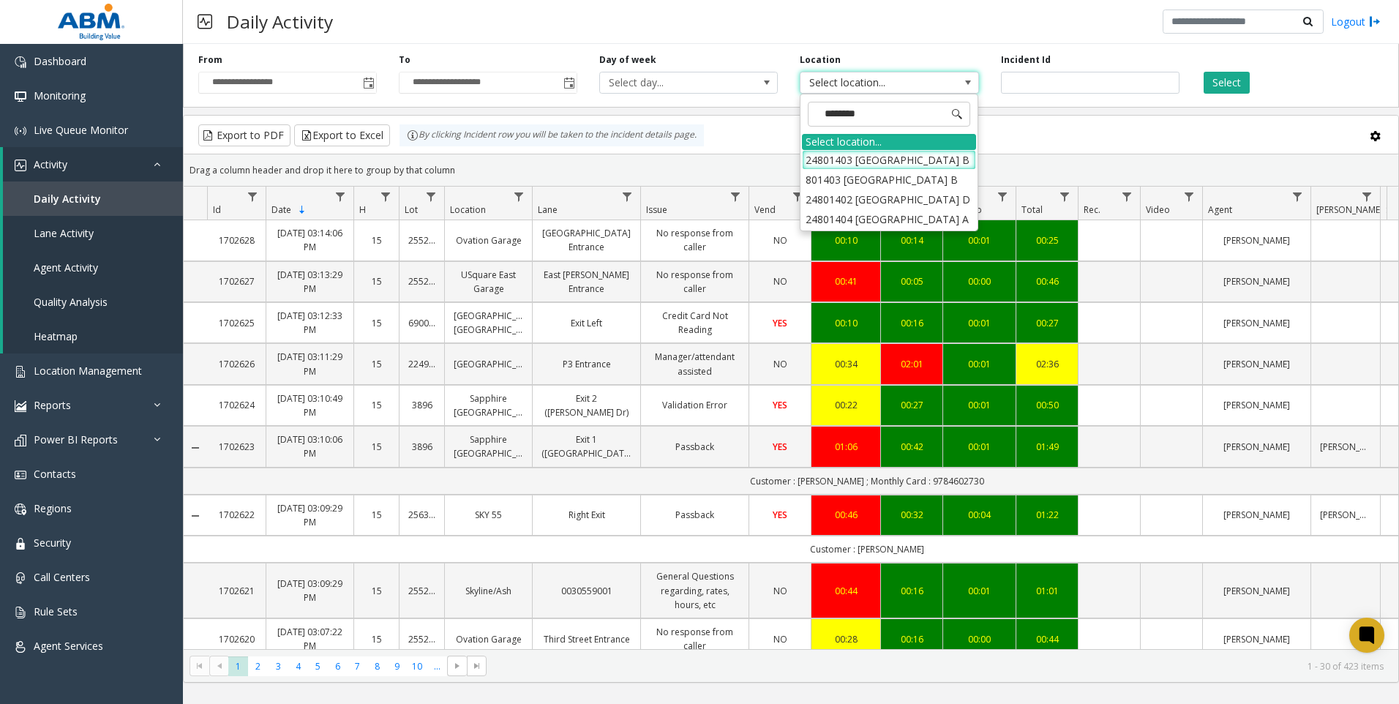
type input "*********"
click at [885, 219] on li "24801404 [GEOGRAPHIC_DATA] A" at bounding box center [889, 219] width 174 height 20
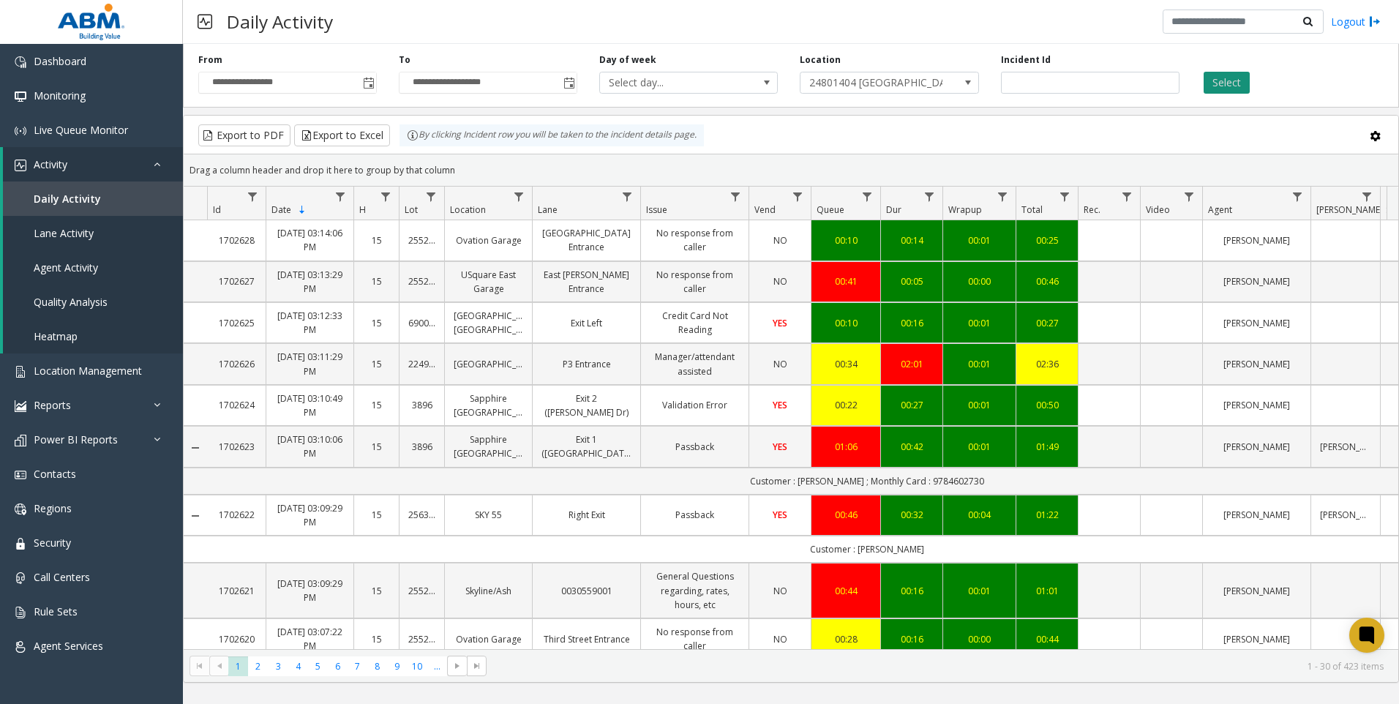
click at [1229, 77] on button "Select" at bounding box center [1227, 83] width 46 height 22
